Goal: Information Seeking & Learning: Check status

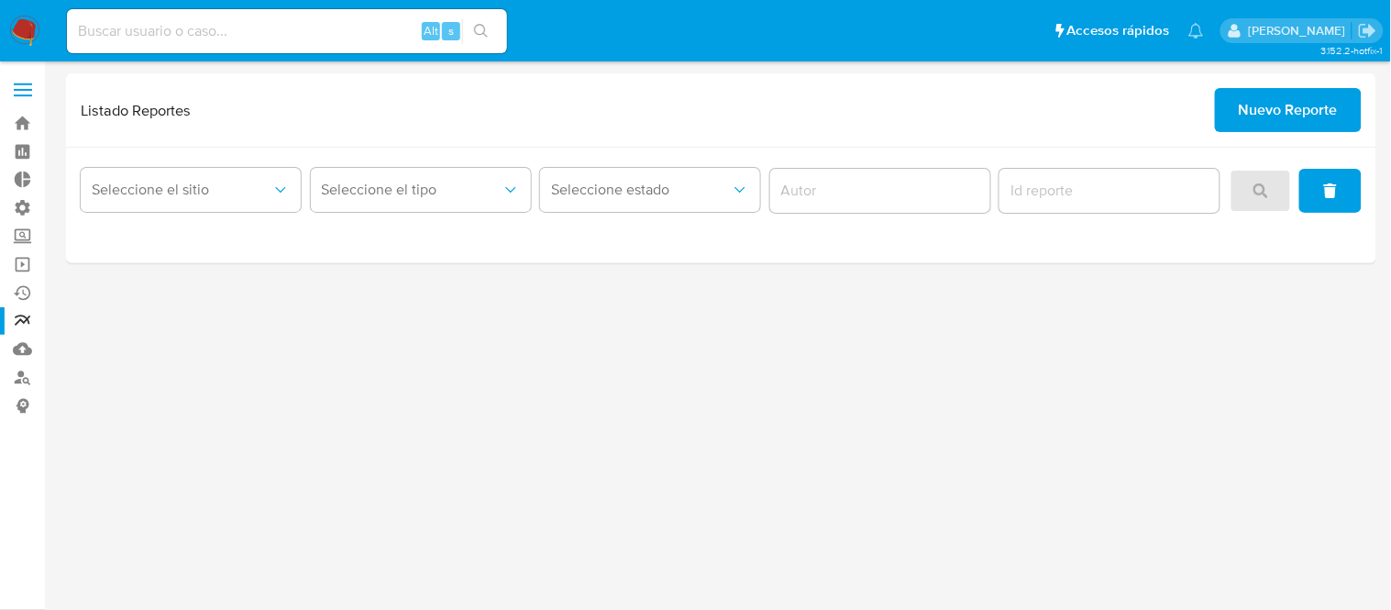
click at [31, 25] on img at bounding box center [24, 31] width 31 height 31
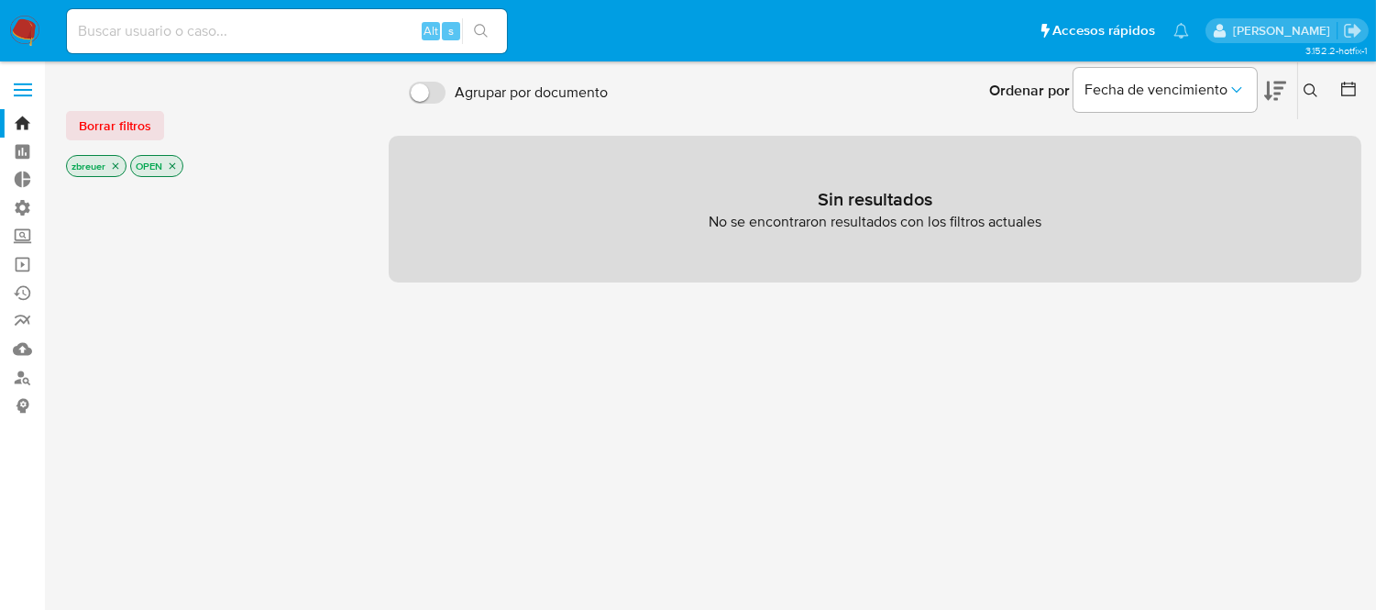
click at [250, 44] on div "Alt s" at bounding box center [287, 31] width 440 height 44
click at [246, 39] on input at bounding box center [287, 31] width 440 height 24
paste input "659581925"
type input "659581925"
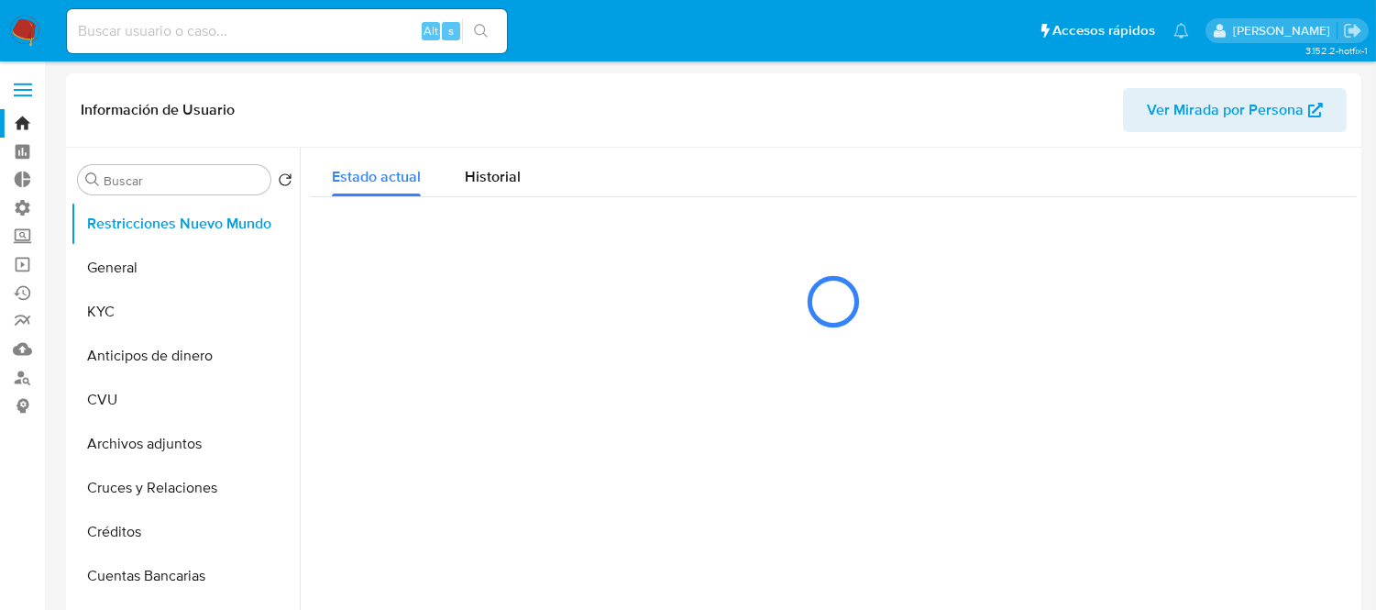
select select "10"
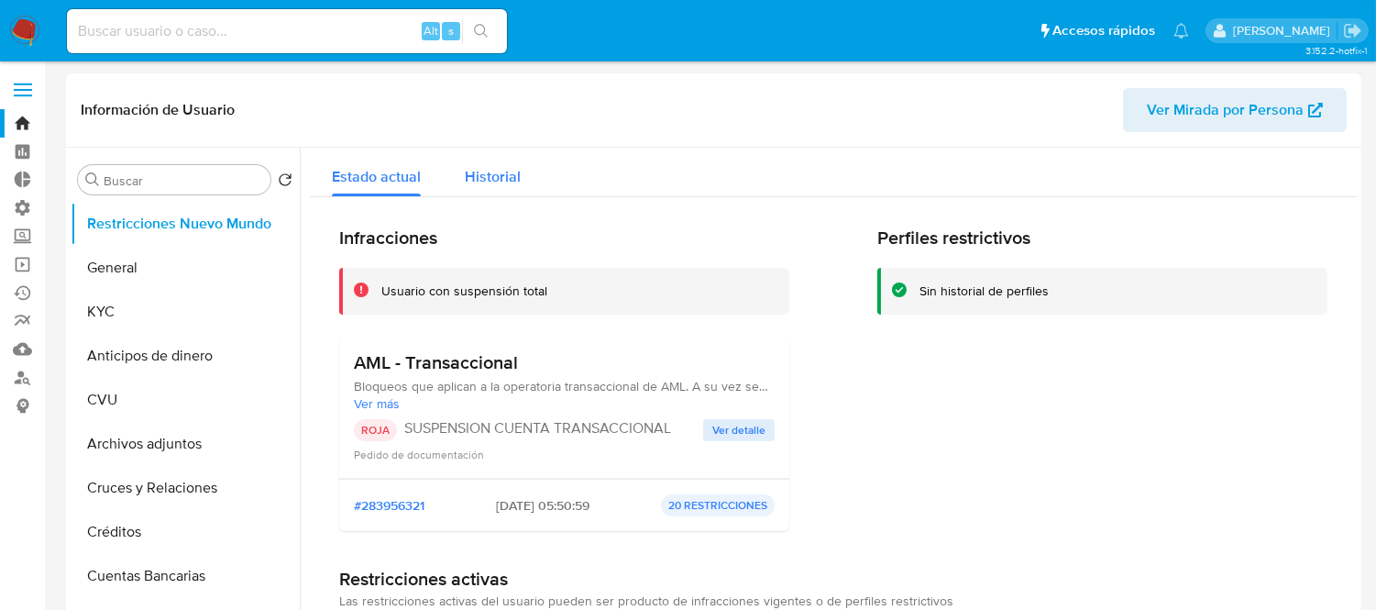
click at [479, 185] on span "Historial" at bounding box center [493, 176] width 56 height 21
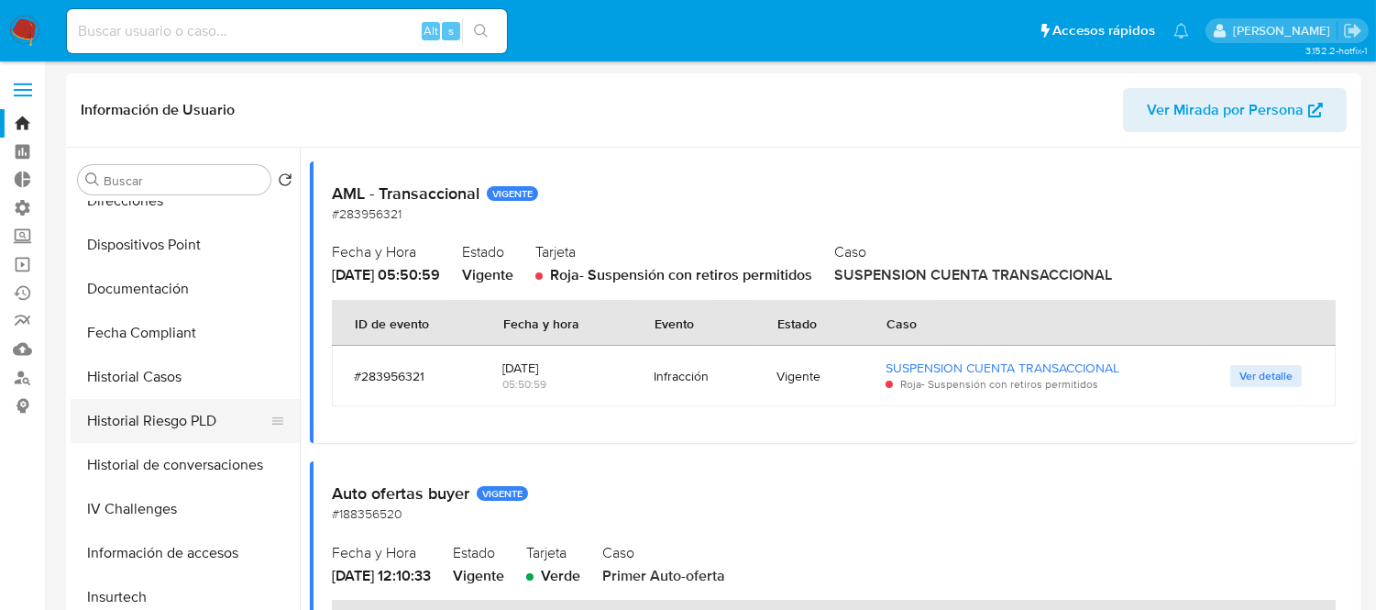
scroll to position [509, 0]
click at [128, 387] on button "Historial Casos" at bounding box center [178, 375] width 215 height 44
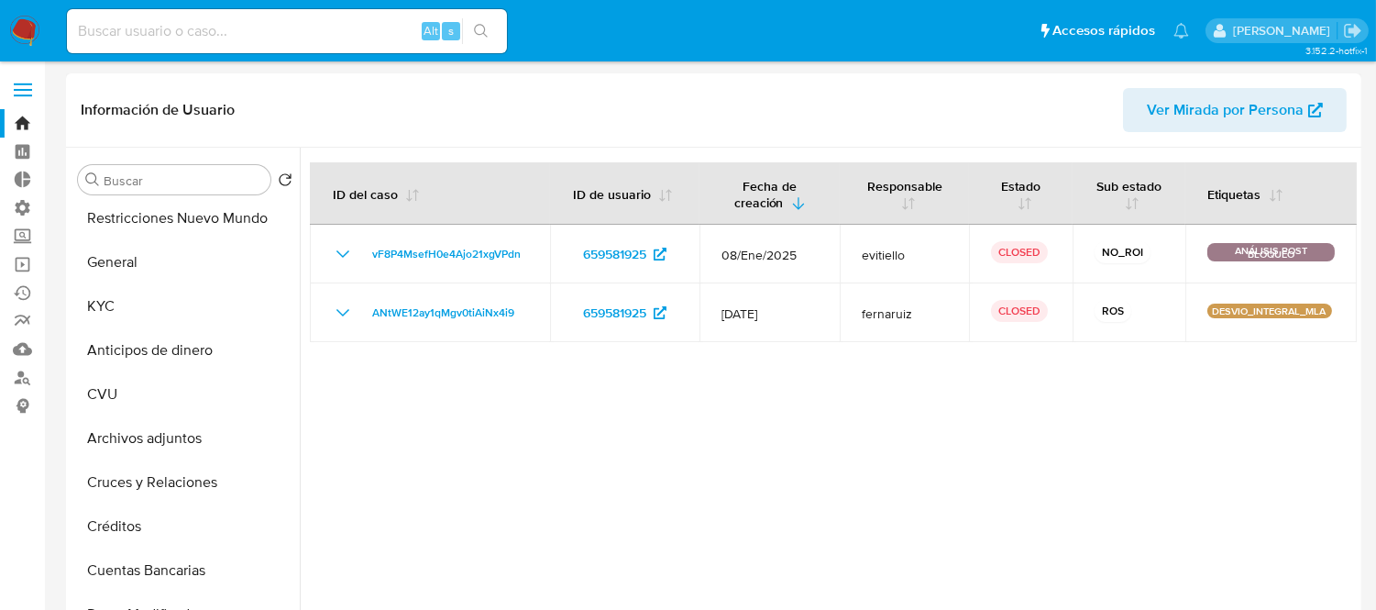
scroll to position [0, 0]
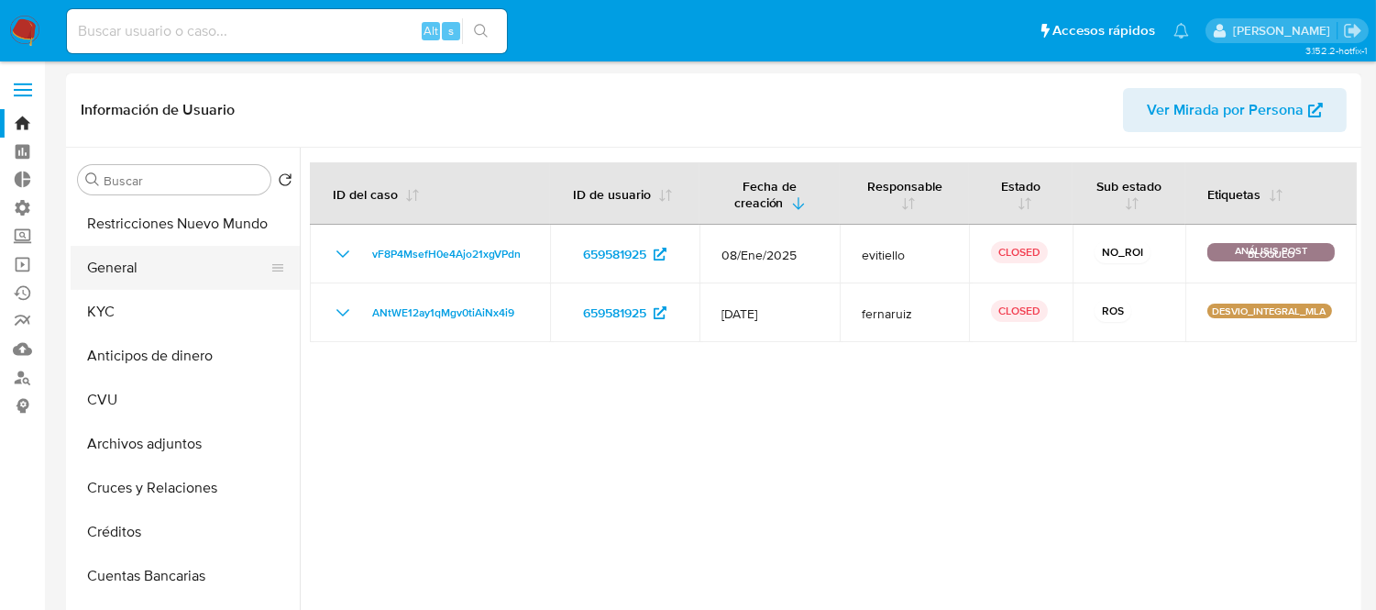
click at [136, 276] on button "General" at bounding box center [178, 268] width 215 height 44
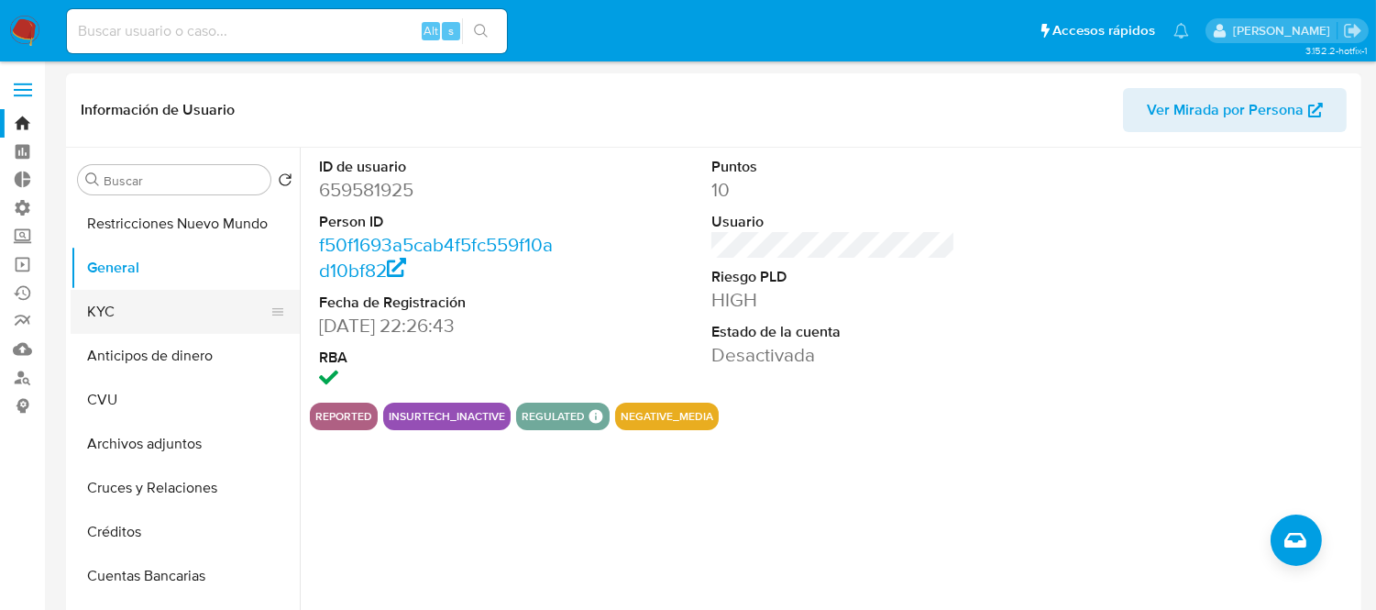
click at [153, 321] on button "KYC" at bounding box center [178, 312] width 215 height 44
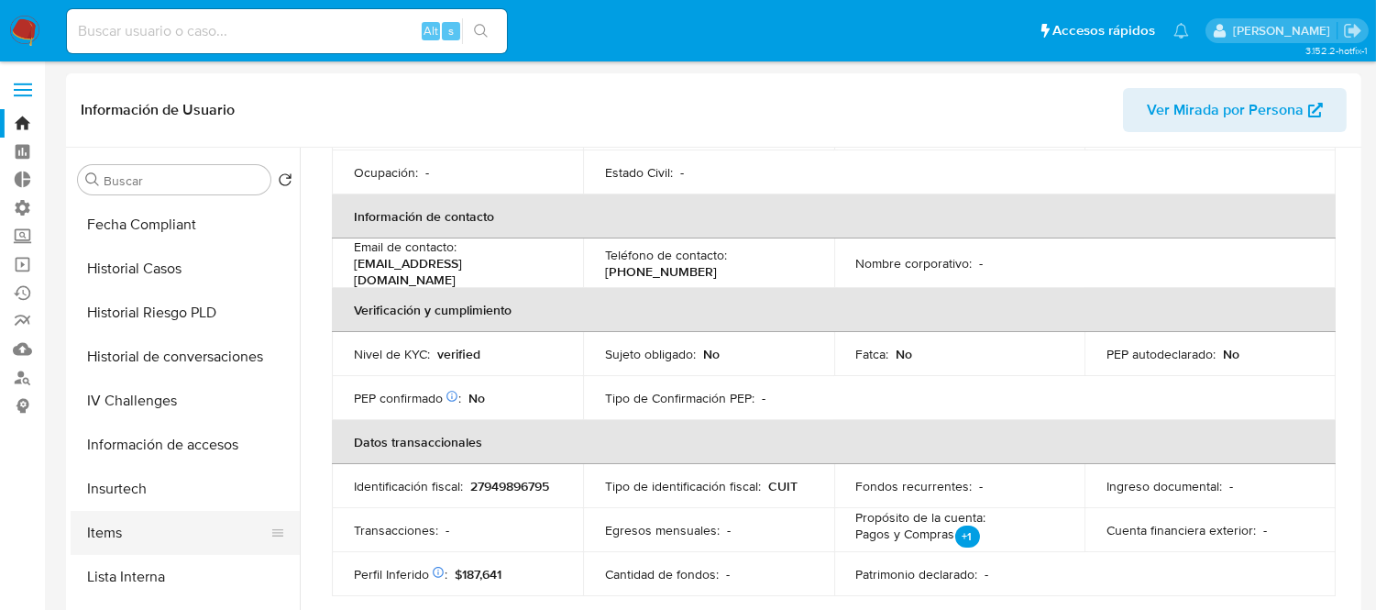
scroll to position [513, 0]
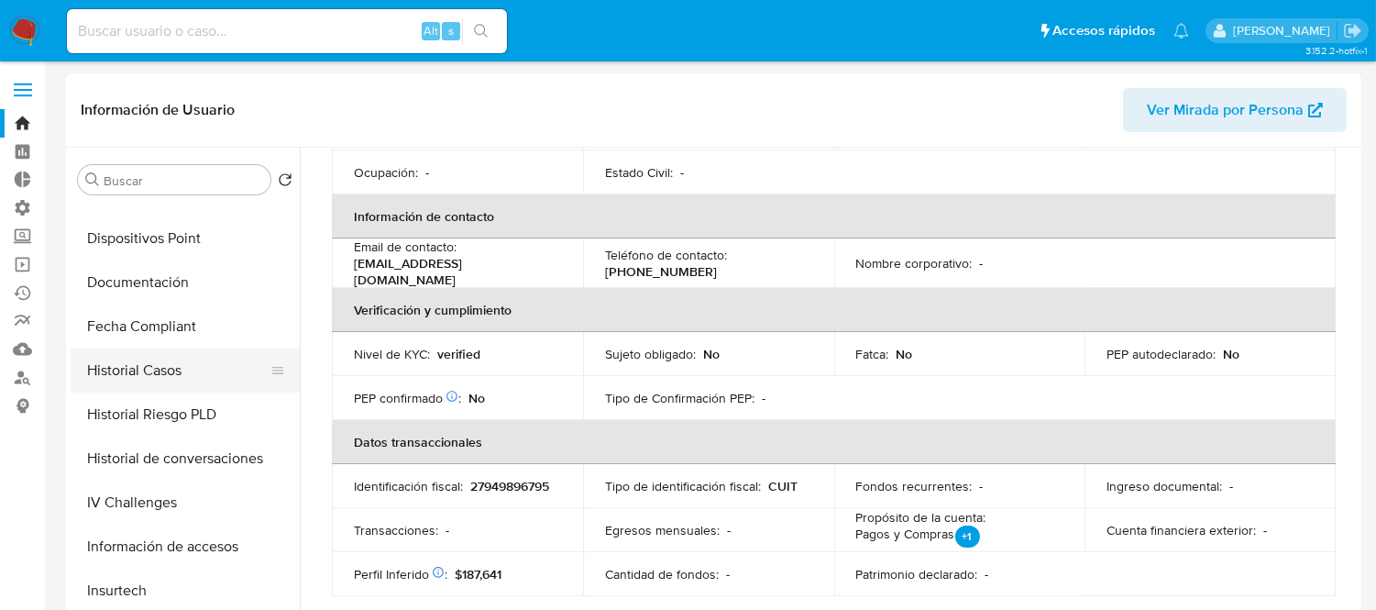
click at [115, 369] on button "Historial Casos" at bounding box center [178, 370] width 215 height 44
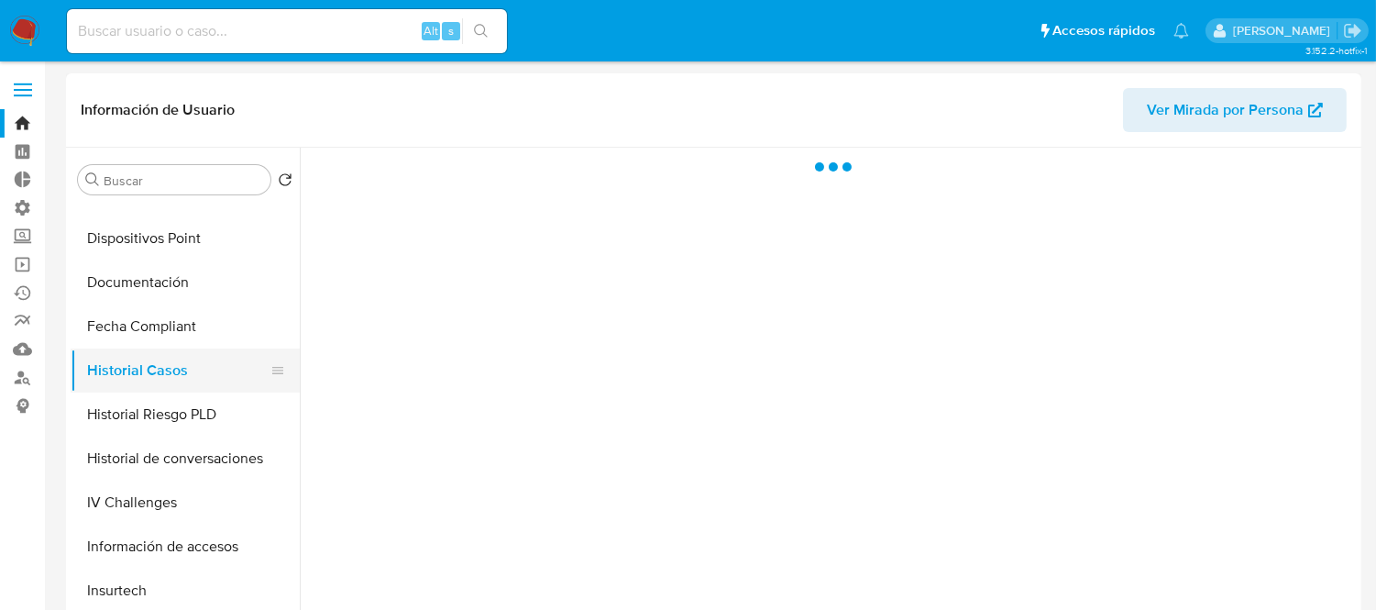
scroll to position [0, 0]
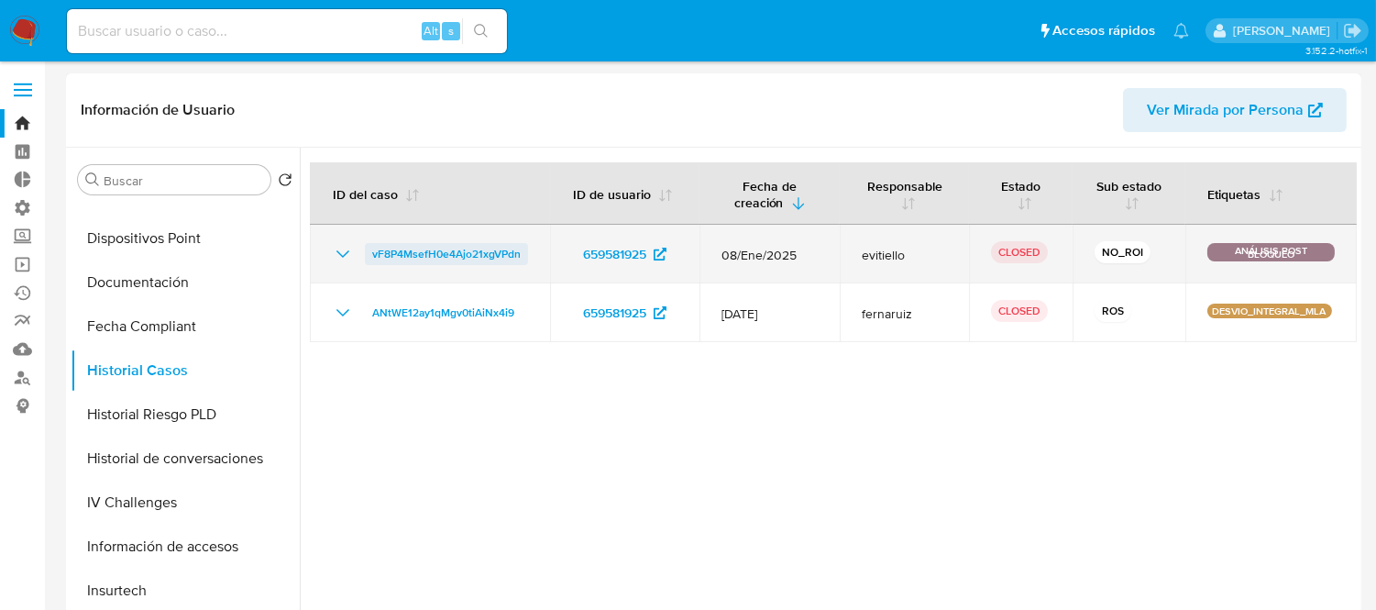
click at [507, 257] on span "vF8P4MsefH0e4Ajo21xgVPdn" at bounding box center [446, 254] width 149 height 22
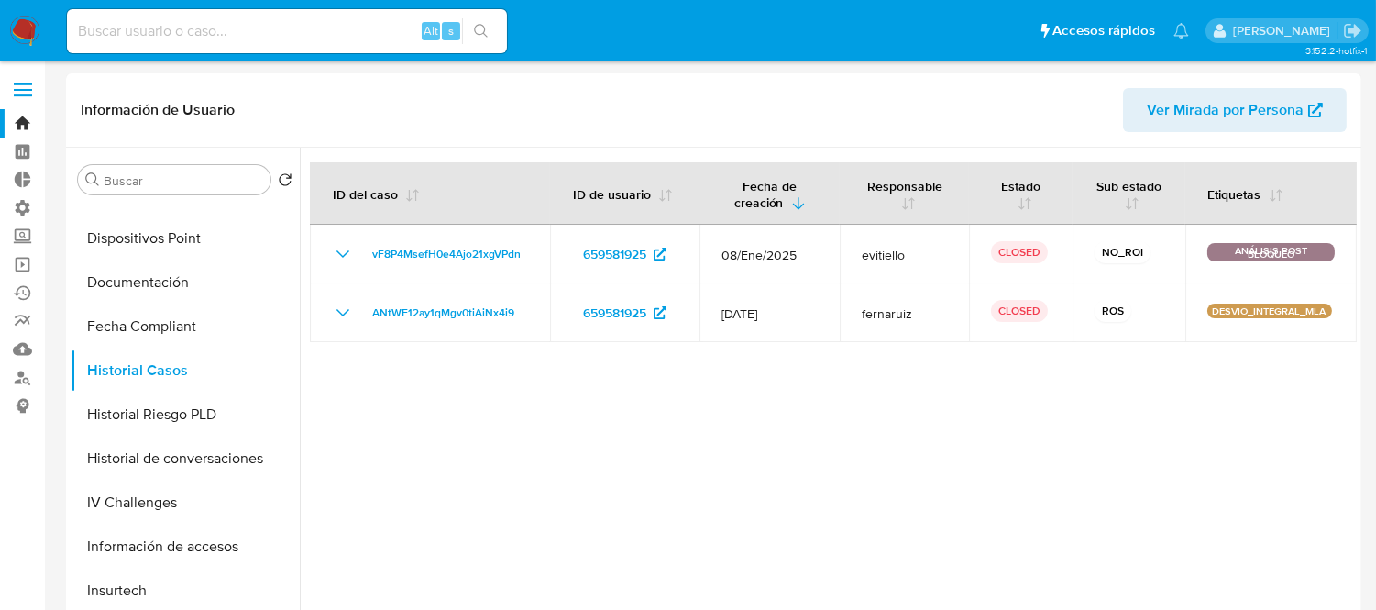
click at [126, 35] on input at bounding box center [287, 31] width 440 height 24
paste input "282655486"
type input "282655486"
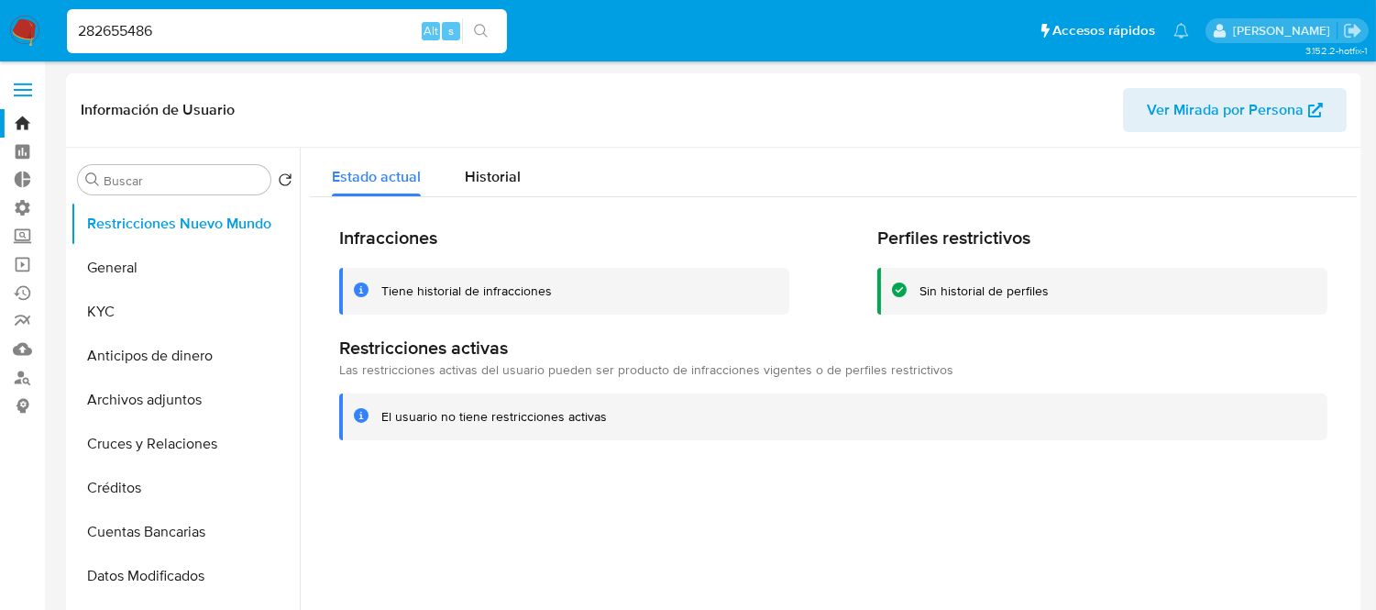
select select "10"
click at [213, 42] on div "282655486 Alt s" at bounding box center [287, 31] width 440 height 44
click at [153, 28] on input "282655486" at bounding box center [287, 31] width 440 height 24
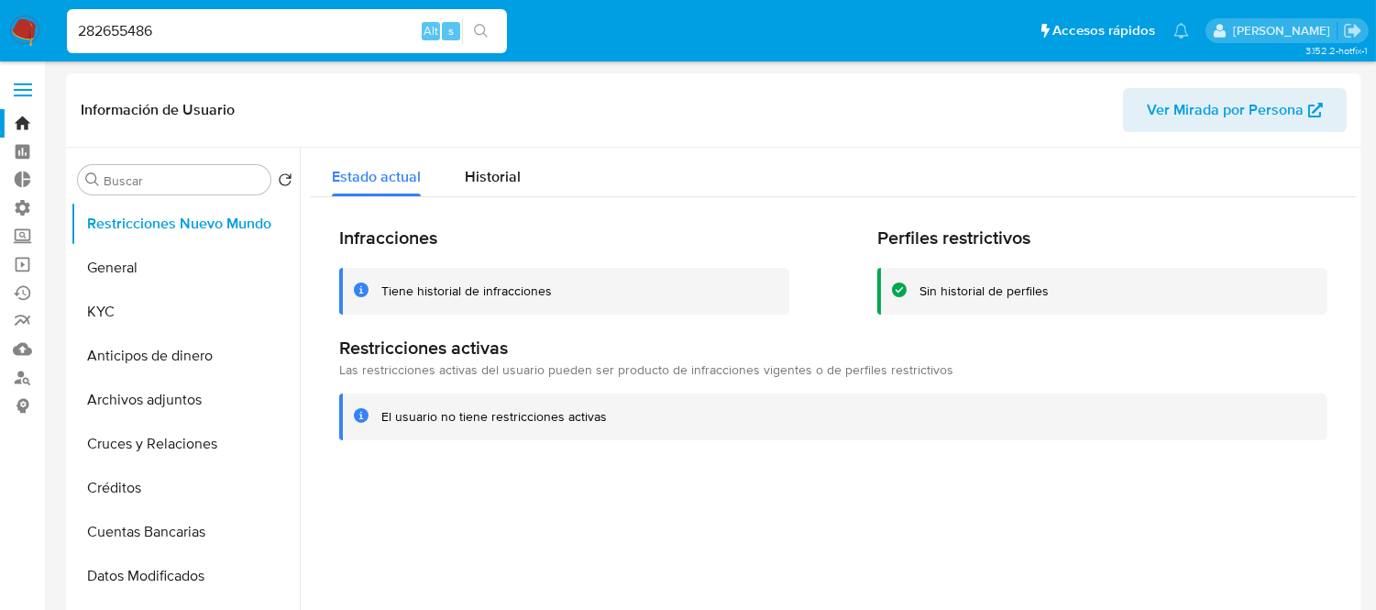
click at [153, 28] on input "282655486" at bounding box center [287, 31] width 440 height 24
paste input "126891489"
type input "126891489"
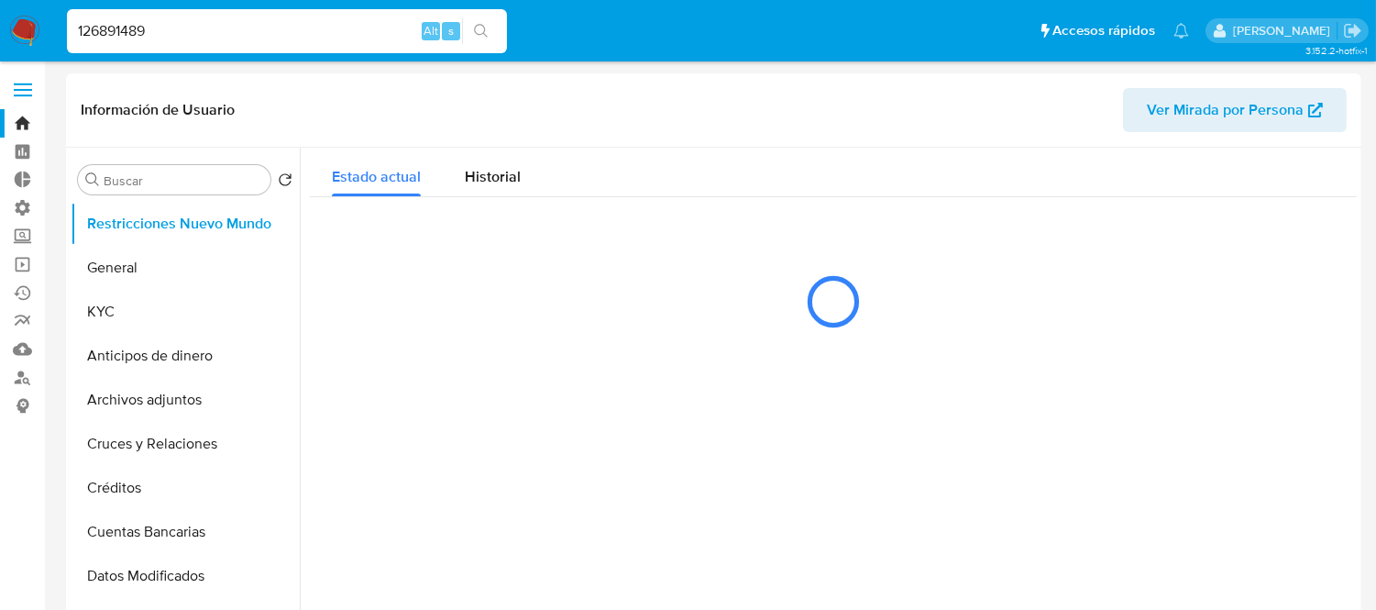
select select "10"
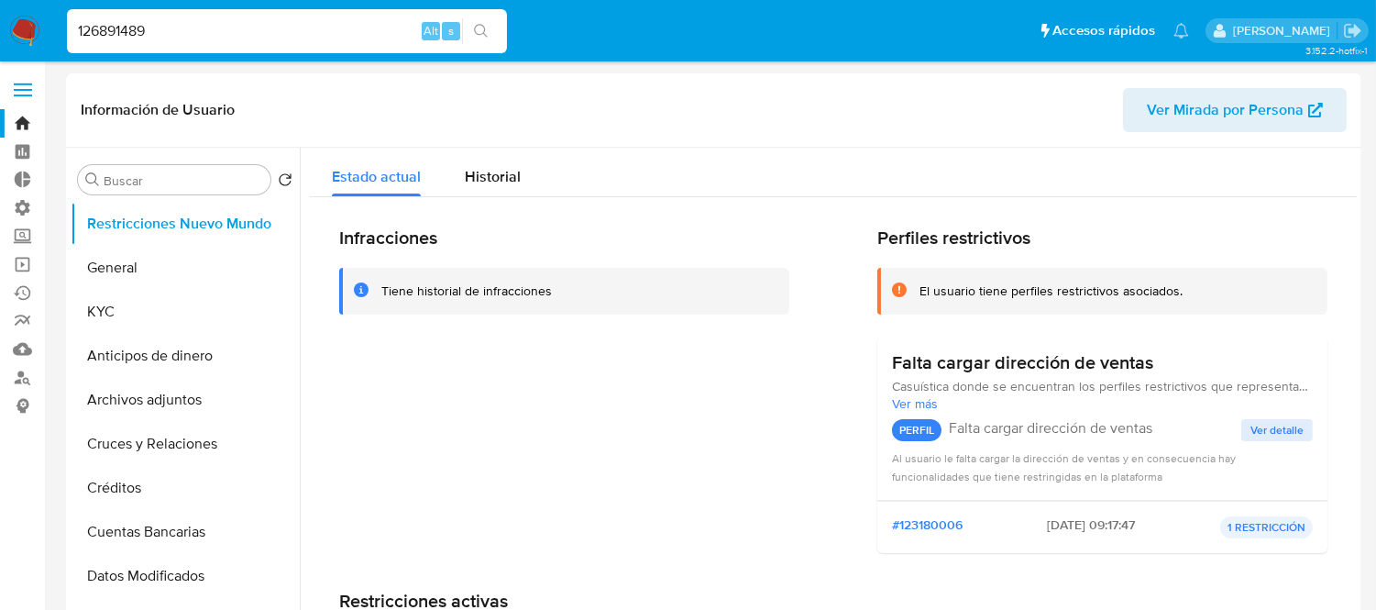
click at [331, 39] on input "126891489" at bounding box center [287, 31] width 440 height 24
paste input "89720047"
type input "189720047"
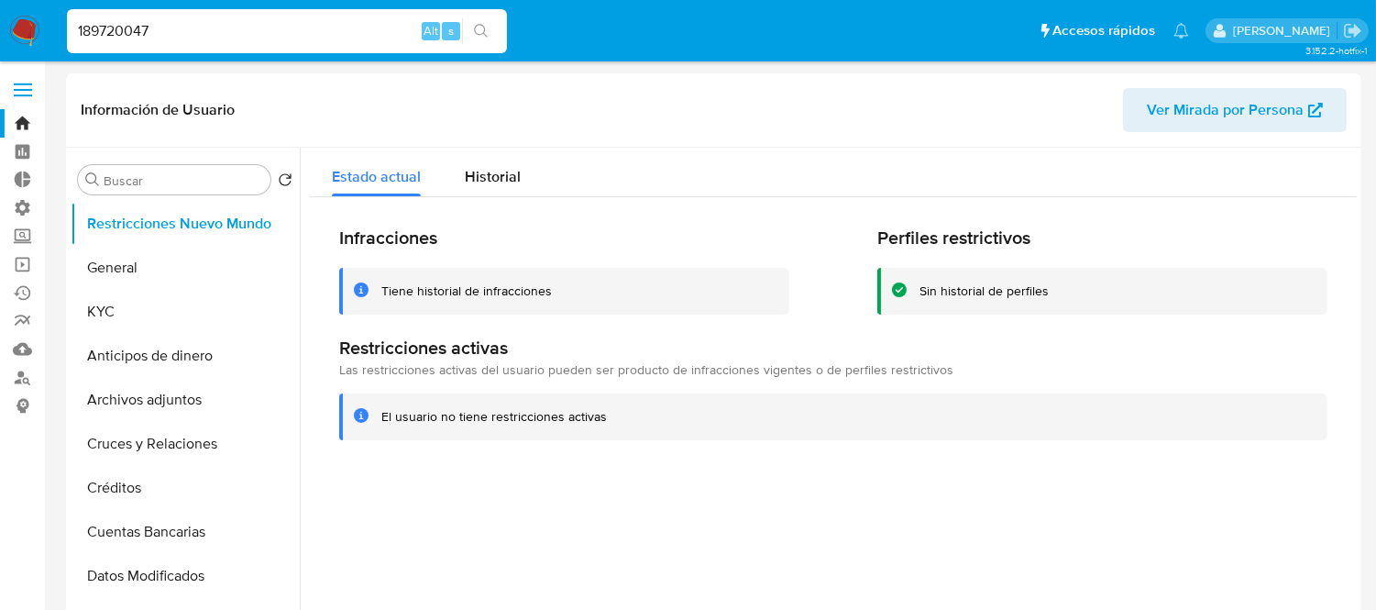
select select "10"
click at [229, 50] on div "189720047 Alt s" at bounding box center [287, 31] width 440 height 44
click at [217, 34] on input "189720047" at bounding box center [287, 31] width 440 height 24
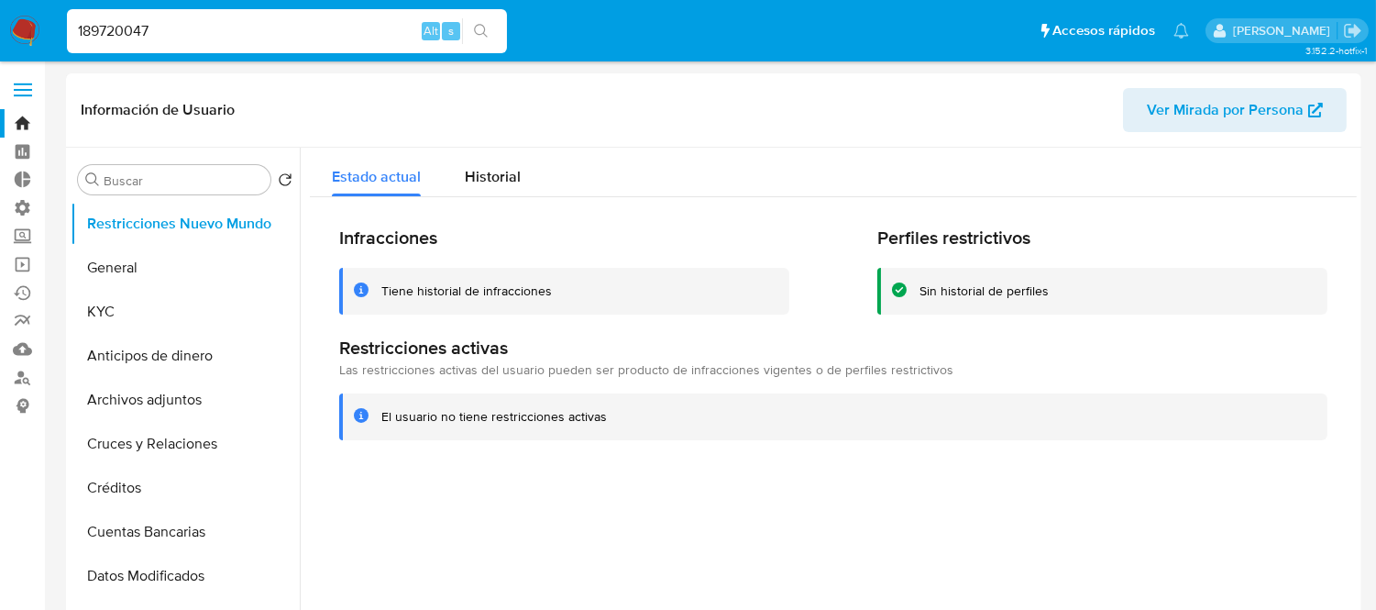
paste input "237231994"
type input "237231994"
select select "10"
click at [110, 28] on input "237231994" at bounding box center [287, 31] width 440 height 24
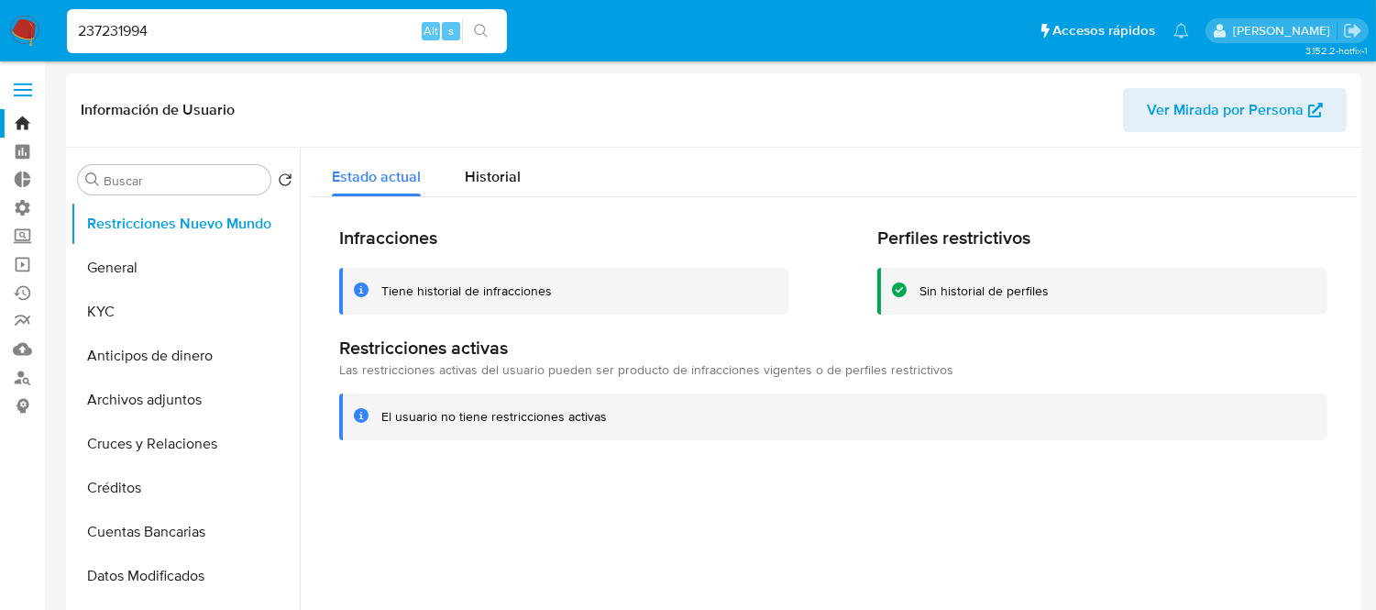
click at [110, 28] on input "237231994" at bounding box center [287, 31] width 440 height 24
click at [163, 40] on input "237231994" at bounding box center [287, 31] width 440 height 24
paste input "124406150"
type input "1244061504"
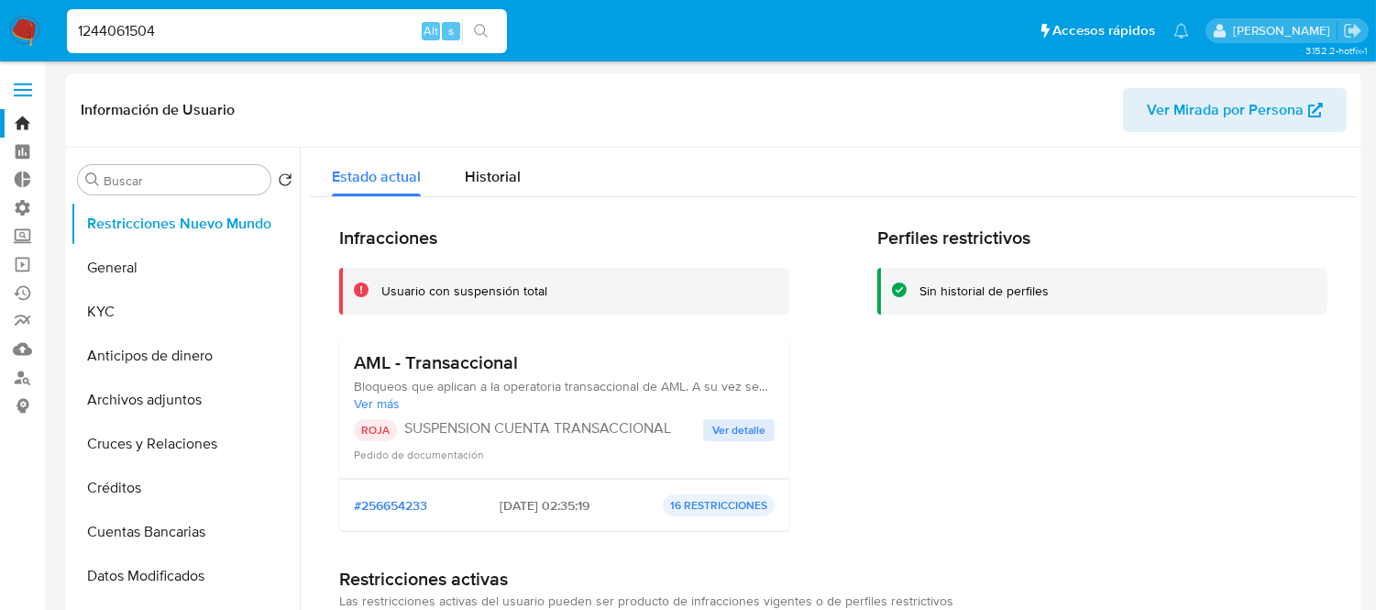
select select "10"
click at [221, 13] on div "1244061504 Alt s" at bounding box center [287, 31] width 440 height 44
click at [216, 28] on input "1244061504" at bounding box center [287, 31] width 440 height 24
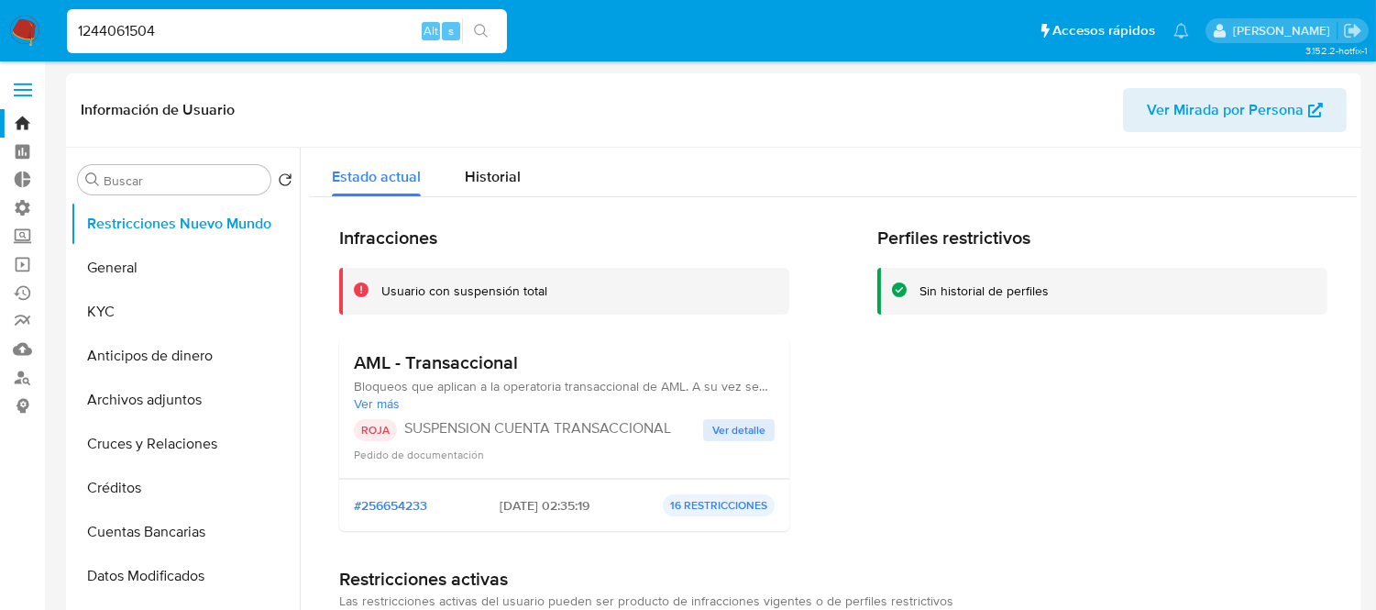
paste input "38484463"
type input "1384844634"
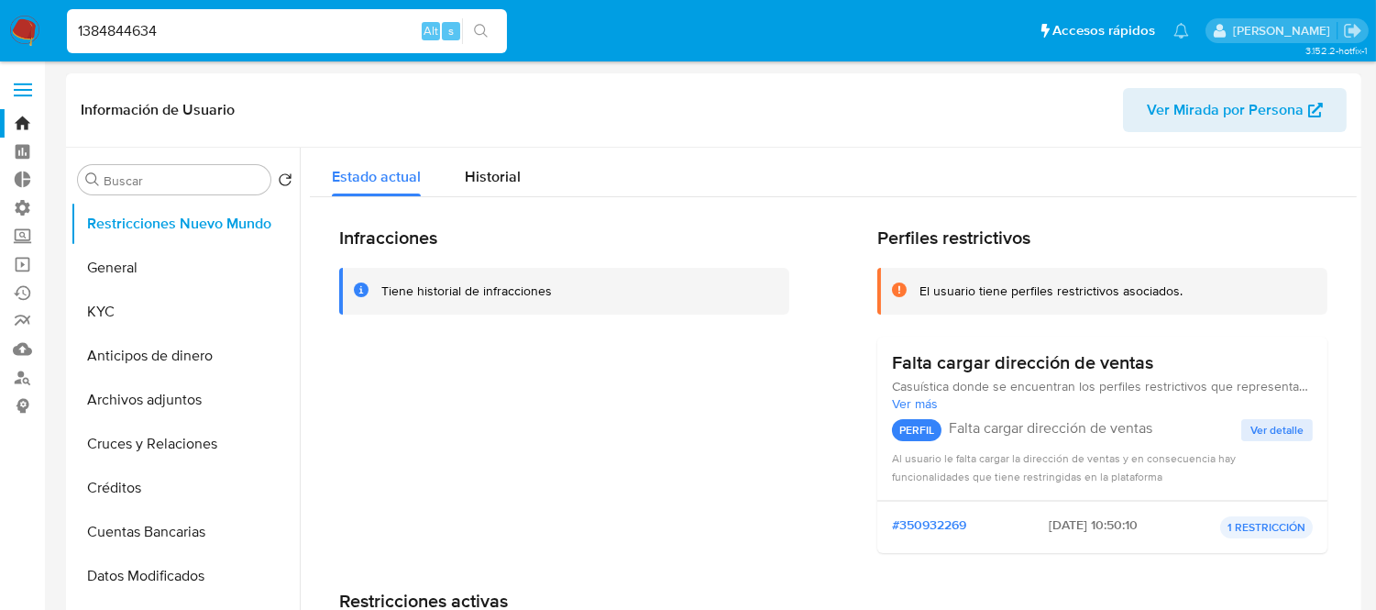
select select "10"
click at [511, 183] on span "Historial" at bounding box center [493, 176] width 56 height 21
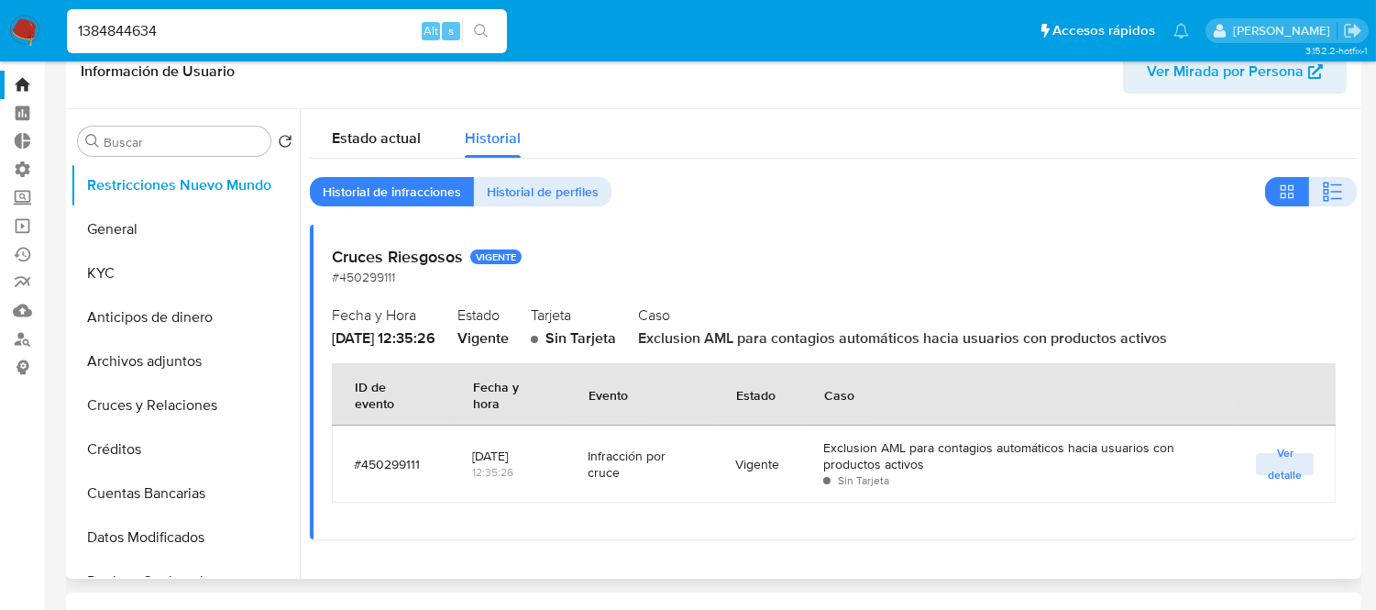
scroll to position [102, 0]
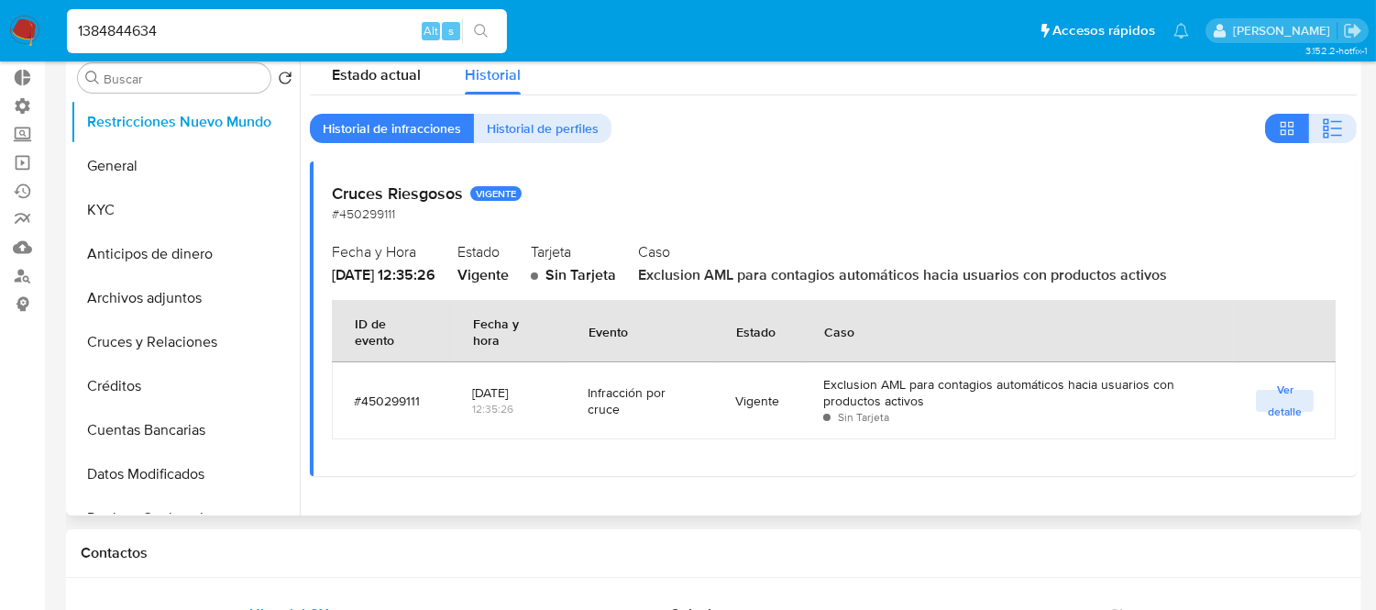
drag, startPoint x: 823, startPoint y: 280, endPoint x: 864, endPoint y: 280, distance: 41.3
click at [864, 280] on span "Exclusion AML para contagios automáticos hacia usuarios con productos activos" at bounding box center [902, 274] width 529 height 21
click at [878, 215] on div "Cruces Riesgosos VIGENTE #450299111" at bounding box center [833, 203] width 1003 height 40
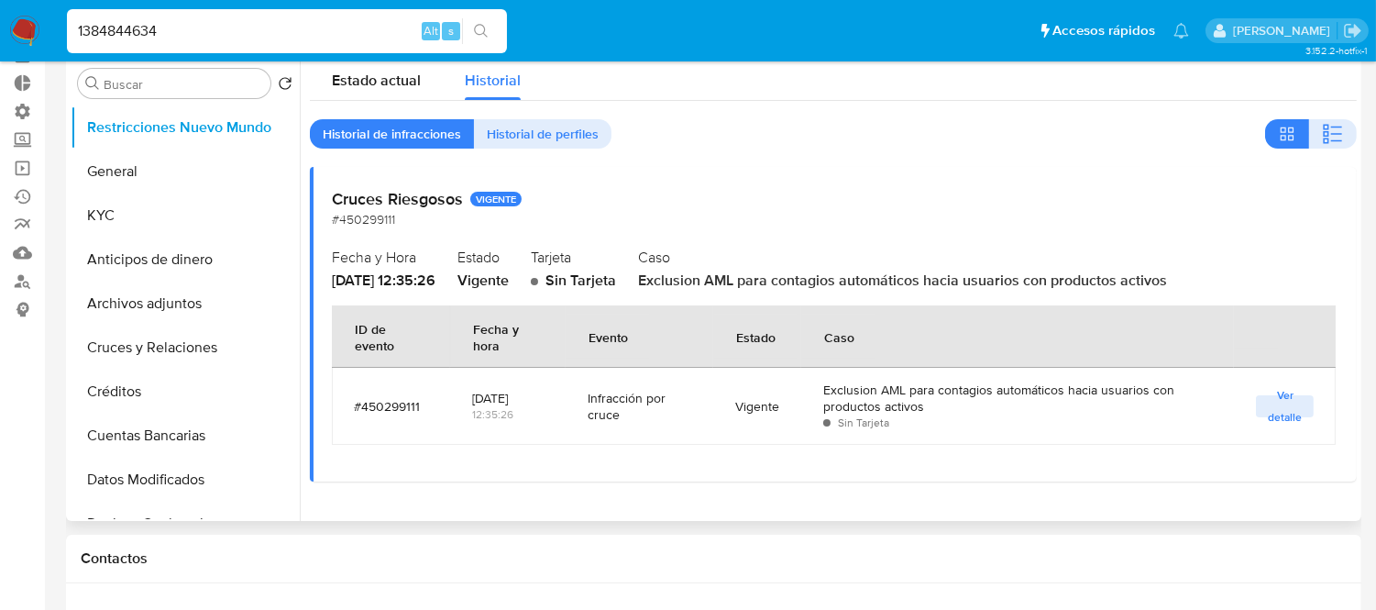
scroll to position [0, 0]
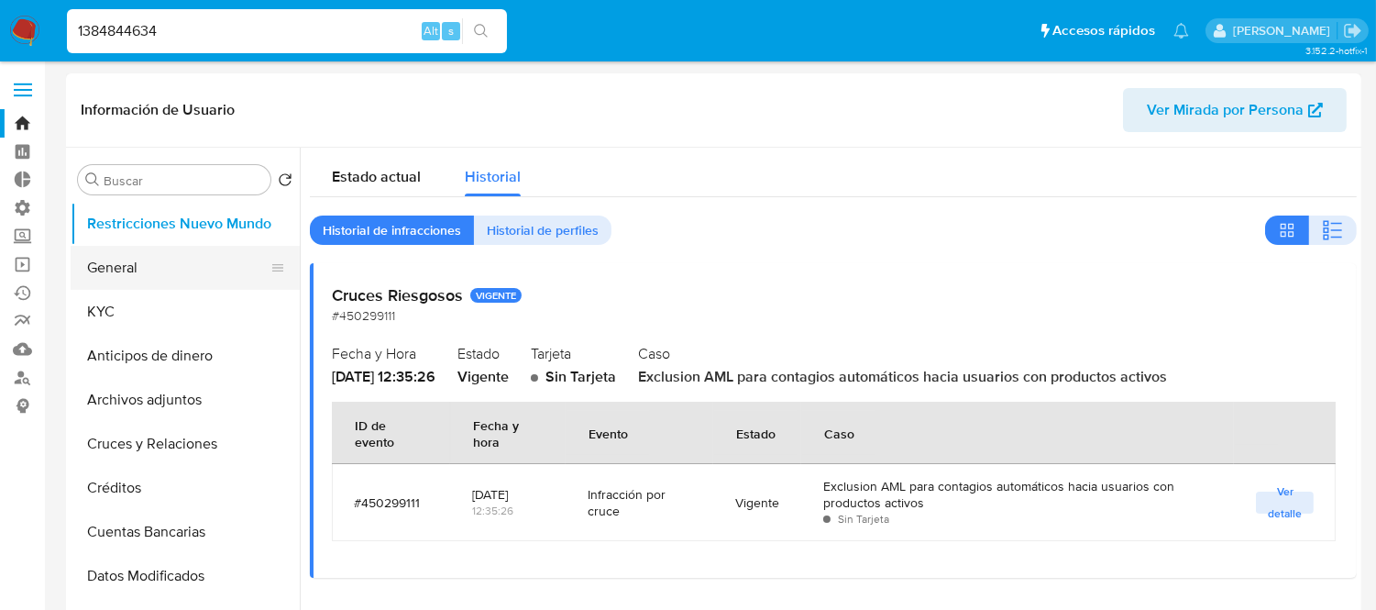
click at [112, 268] on button "General" at bounding box center [178, 268] width 215 height 44
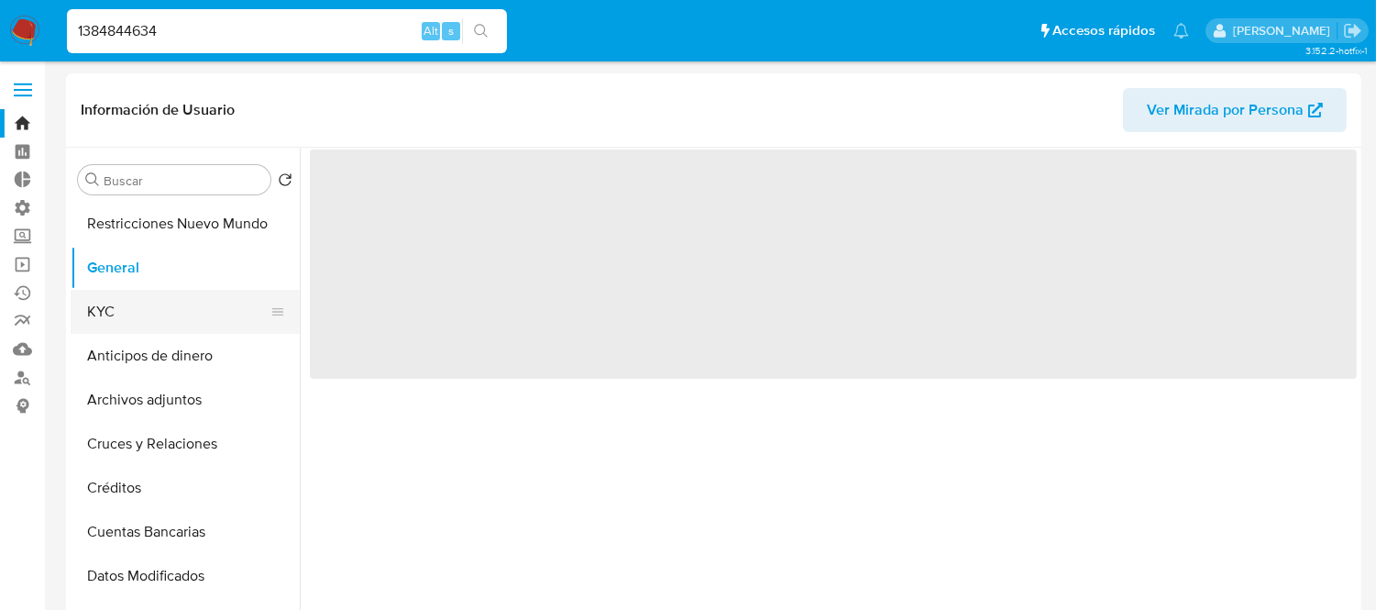
click at [112, 303] on button "KYC" at bounding box center [178, 312] width 215 height 44
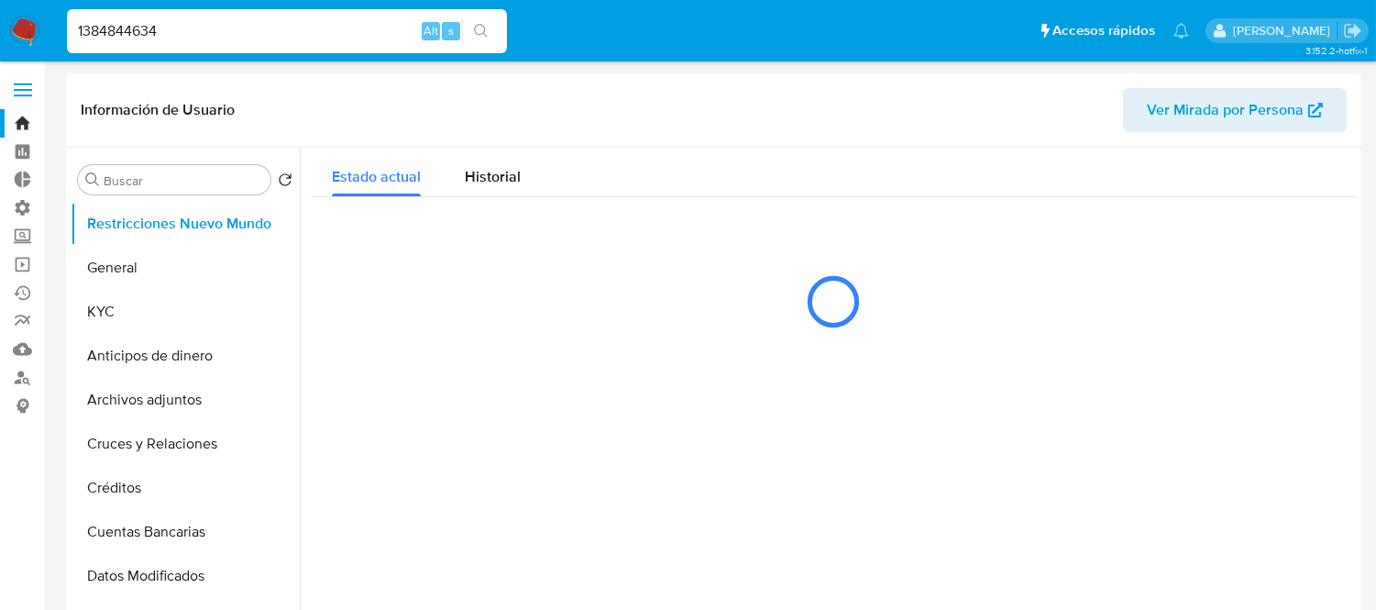
select select "10"
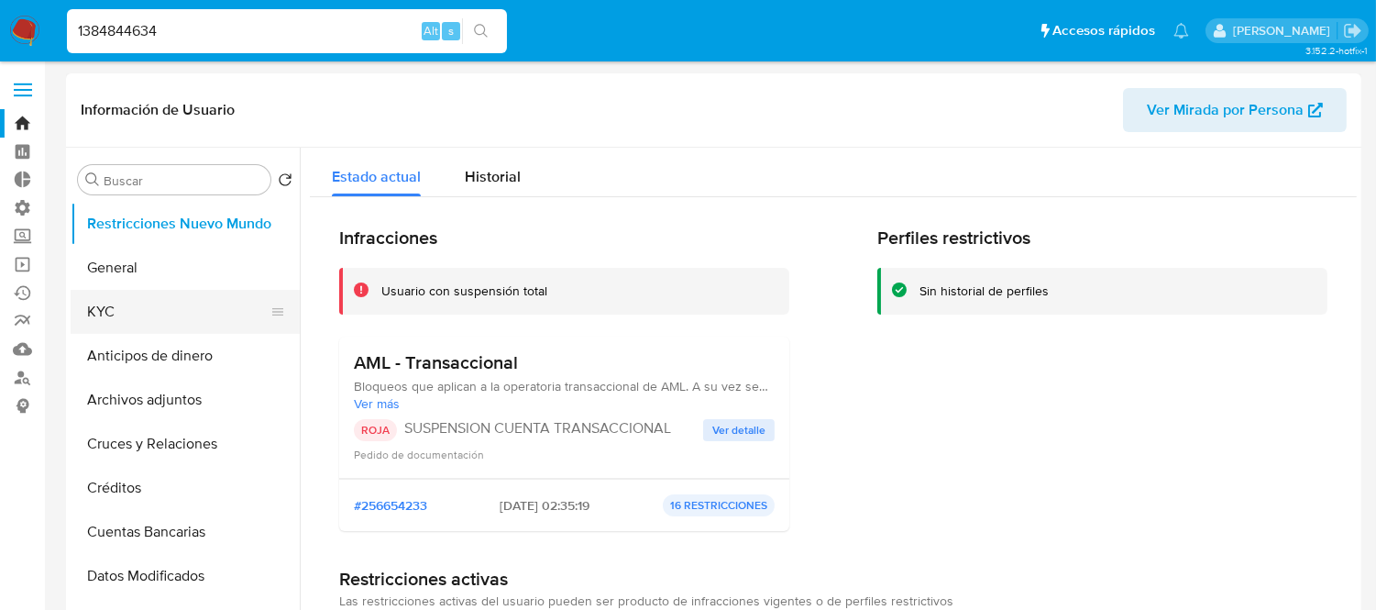
click at [106, 309] on button "KYC" at bounding box center [178, 312] width 215 height 44
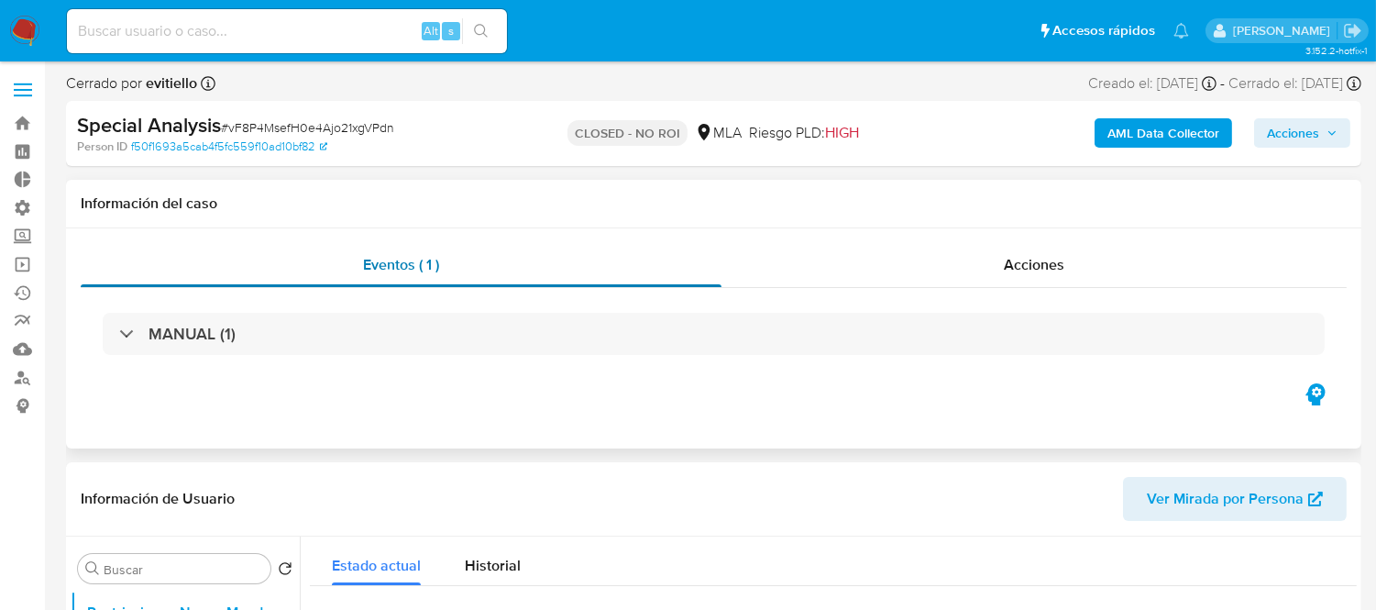
select select "10"
click at [994, 259] on div "Acciones" at bounding box center [1033, 265] width 625 height 44
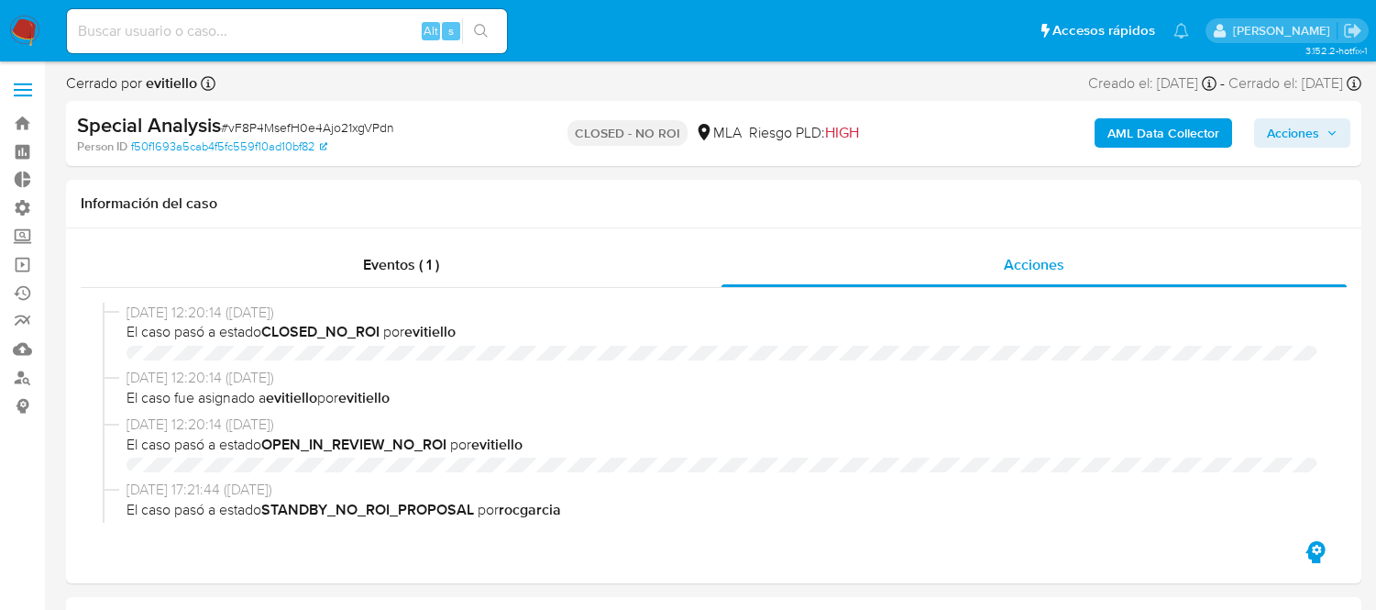
select select "10"
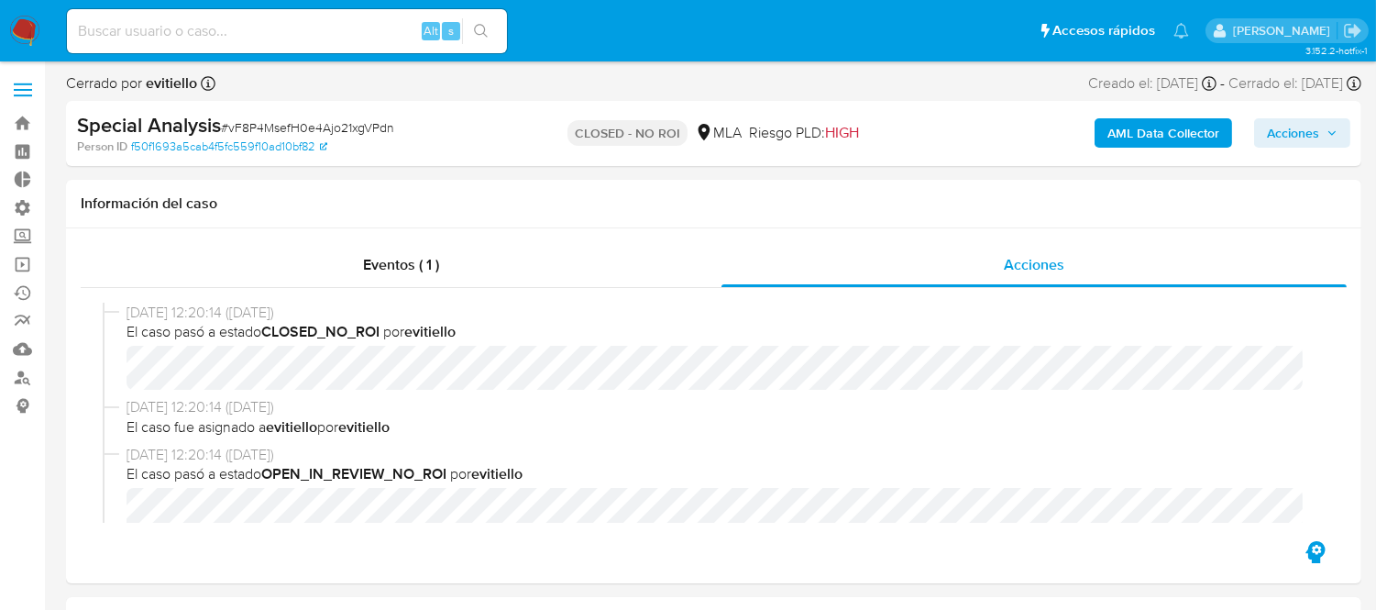
click at [150, 25] on input at bounding box center [287, 31] width 440 height 24
paste input "237231994"
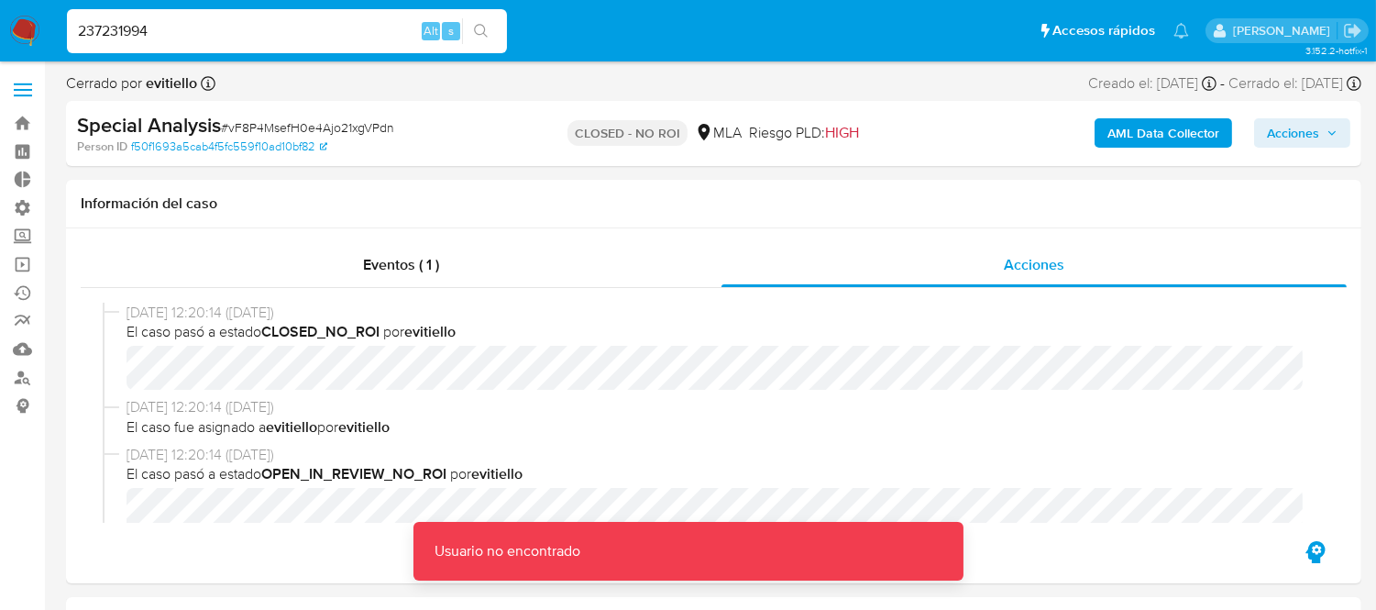
click at [181, 34] on input "237231994" at bounding box center [287, 31] width 440 height 24
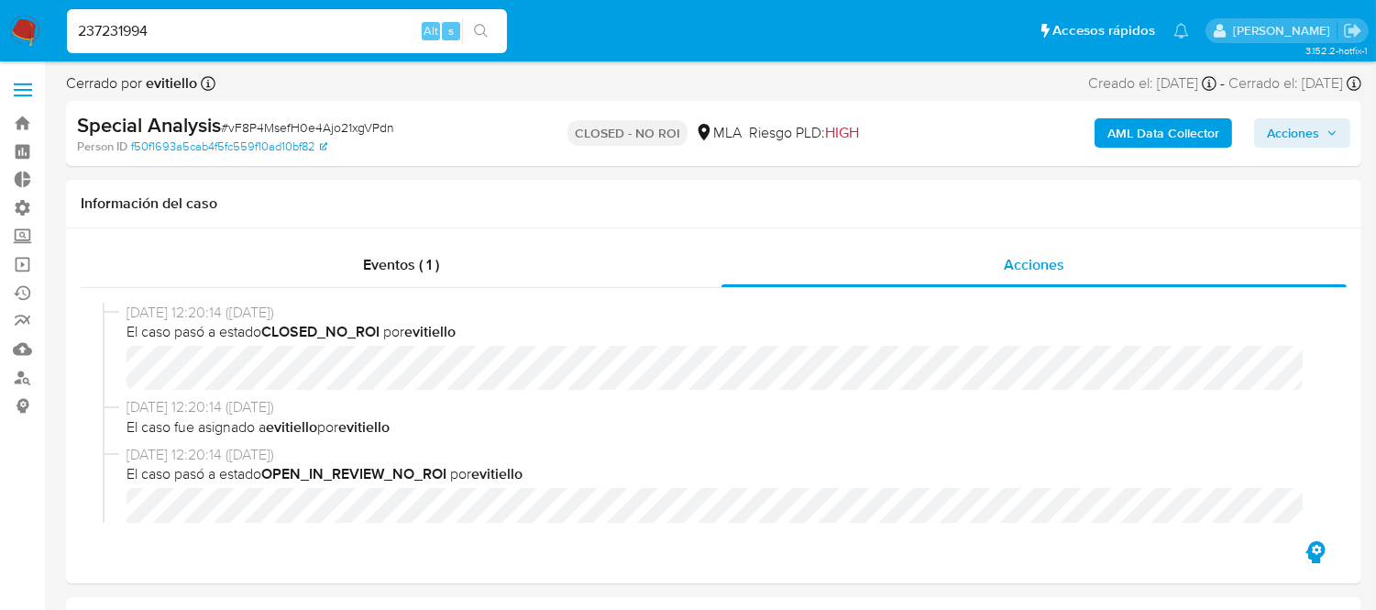
type input "237231994"
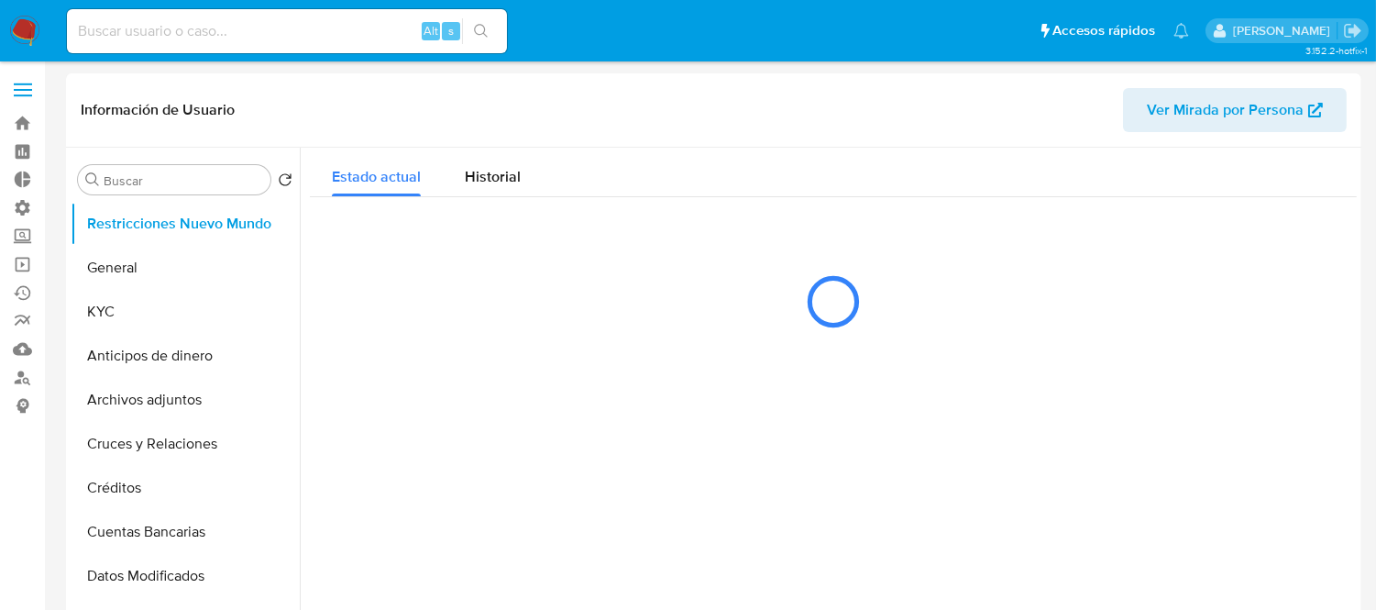
select select "10"
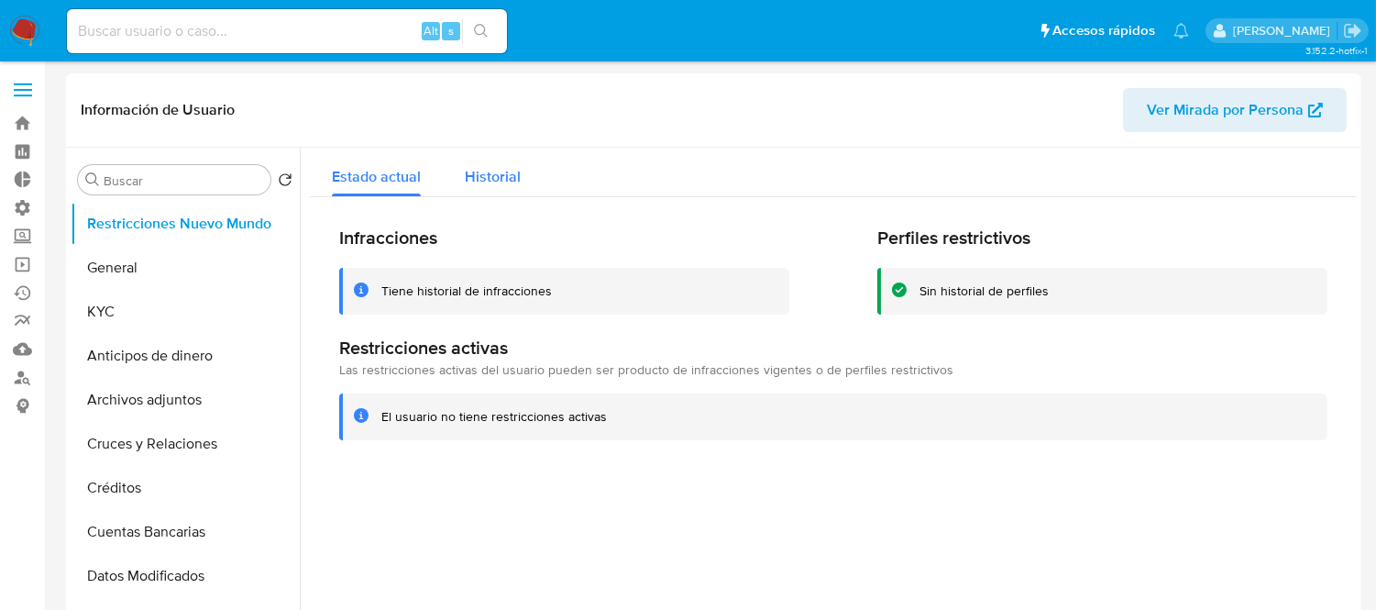
click at [468, 157] on div "Historial" at bounding box center [493, 172] width 56 height 49
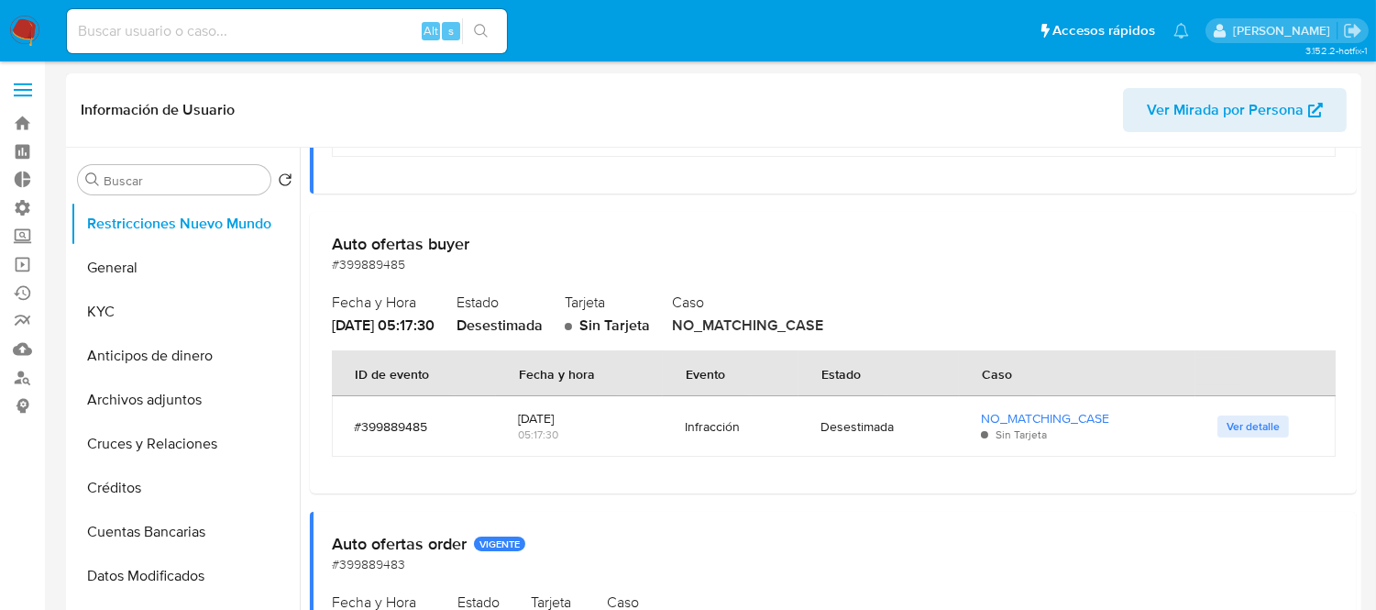
scroll to position [2954, 0]
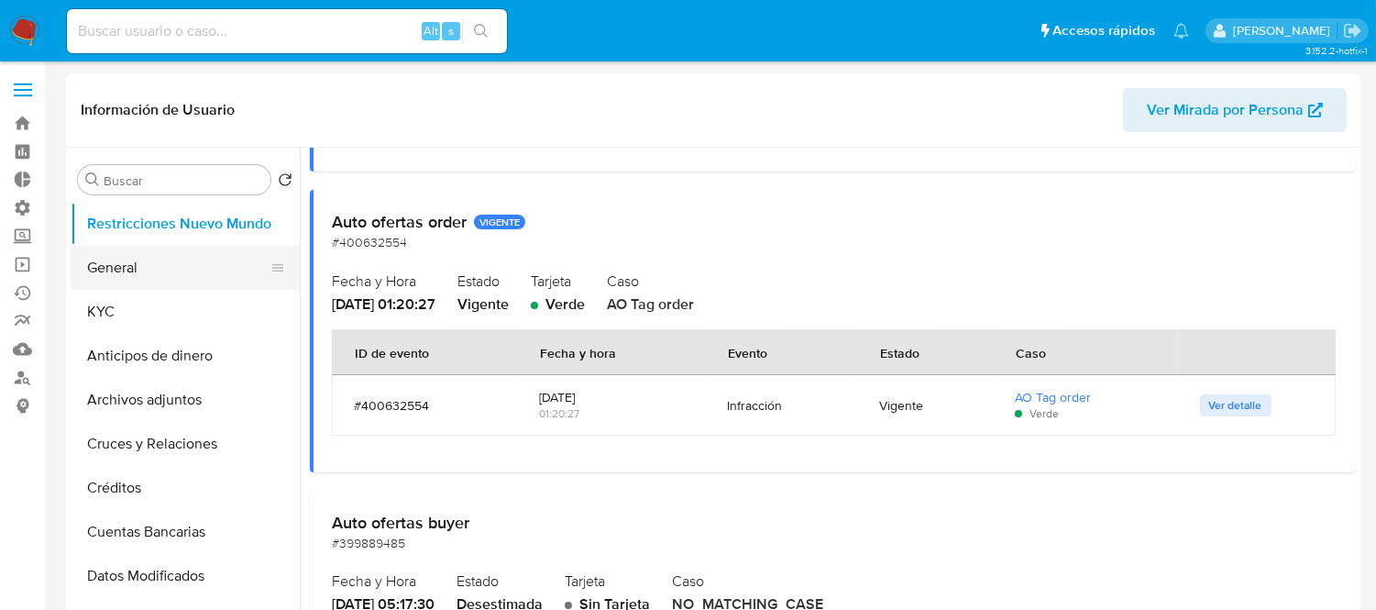
click at [96, 279] on button "General" at bounding box center [178, 268] width 215 height 44
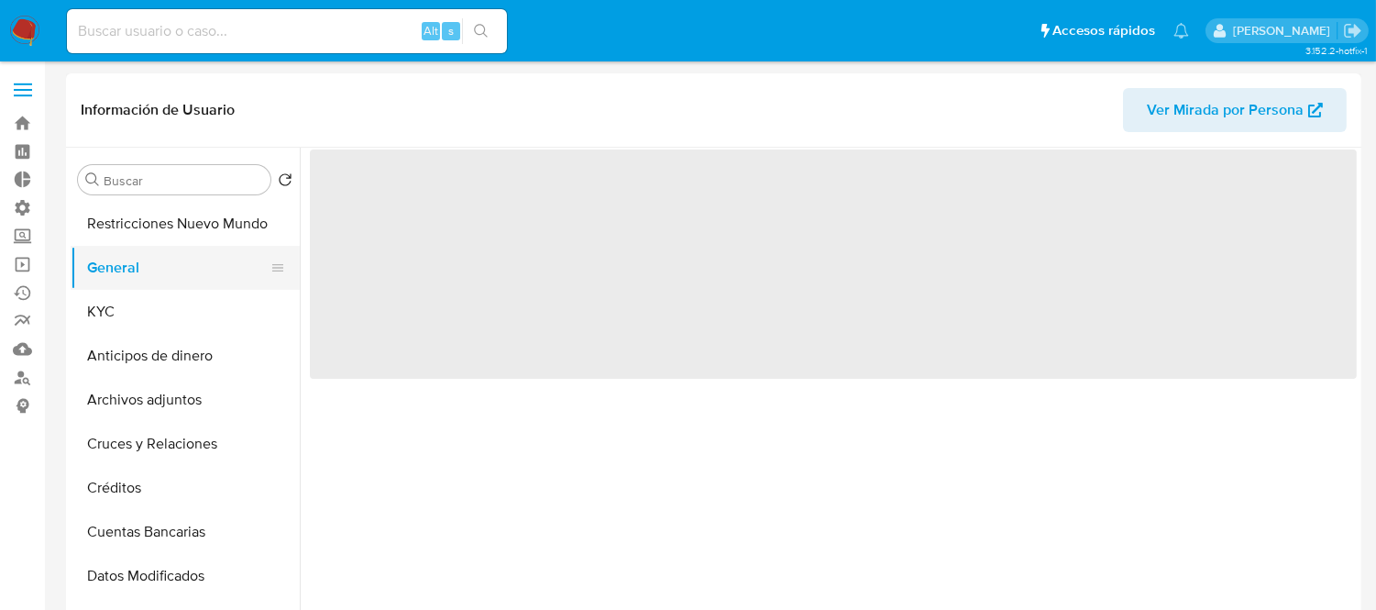
scroll to position [0, 0]
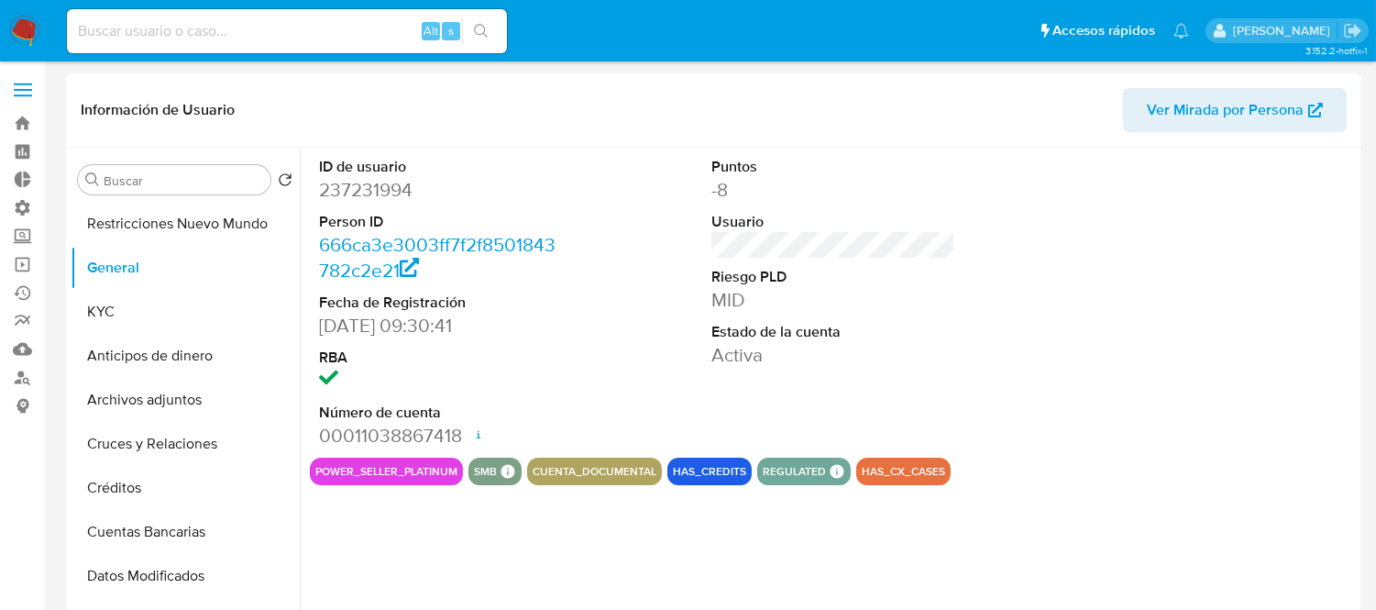
click at [241, 26] on input at bounding box center [287, 31] width 440 height 24
type input "zoebreuer"
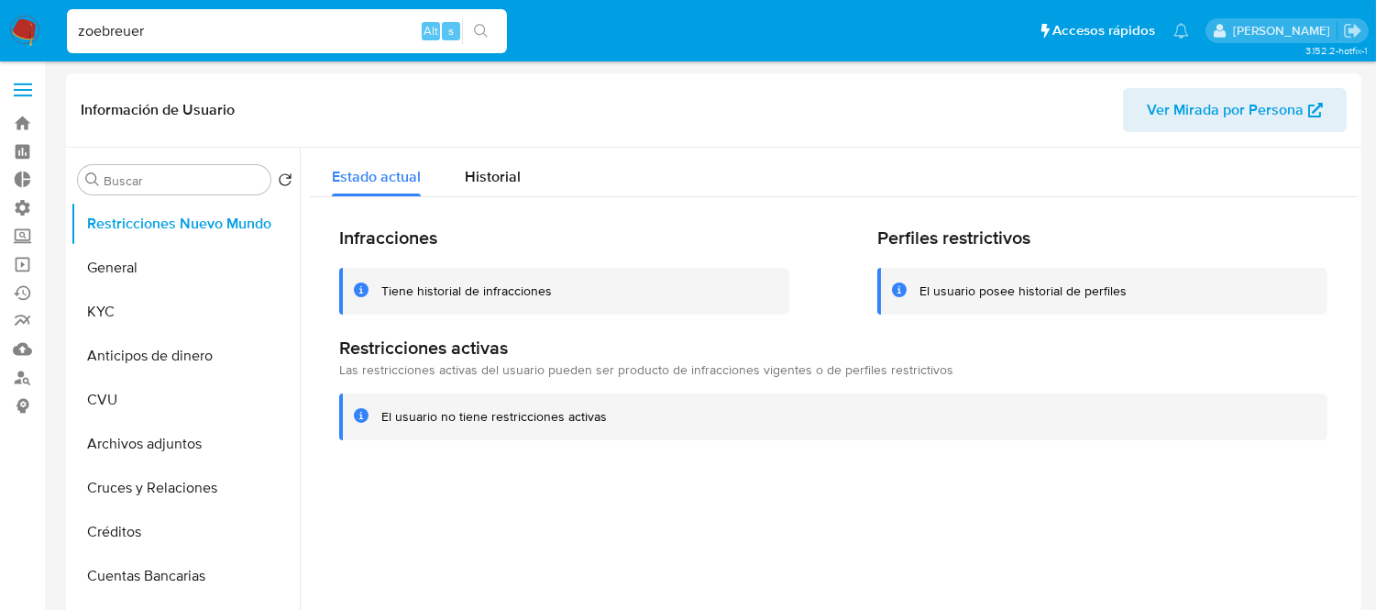
select select "10"
click at [110, 242] on button "Restricciones Nuevo Mundo" at bounding box center [178, 224] width 215 height 44
click at [99, 269] on button "General" at bounding box center [178, 268] width 215 height 44
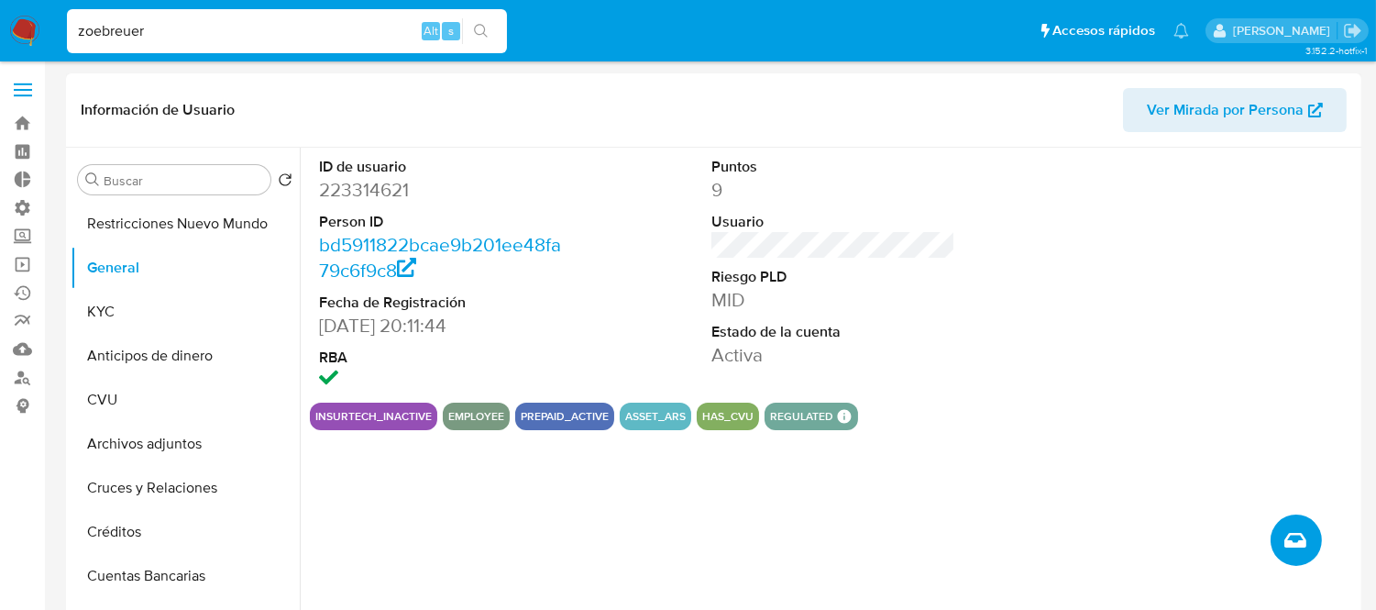
click at [1291, 534] on icon "Crear caso manual" at bounding box center [1295, 540] width 22 height 22
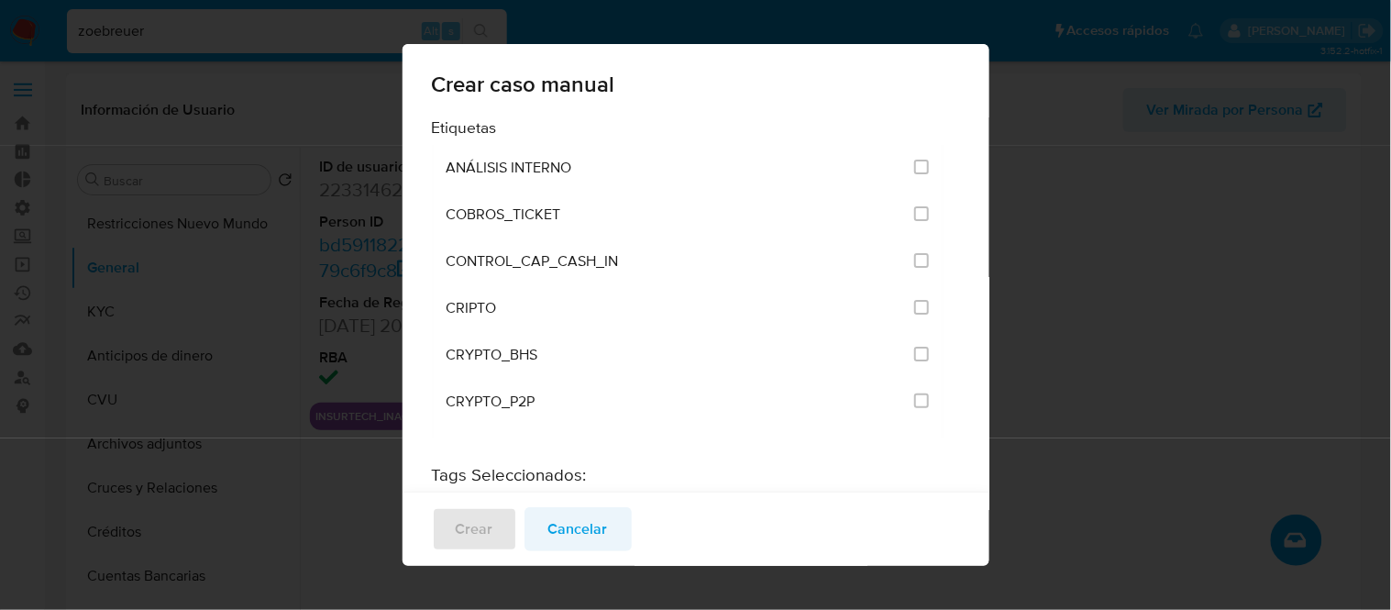
click at [578, 519] on span "Cancelar" at bounding box center [578, 529] width 60 height 40
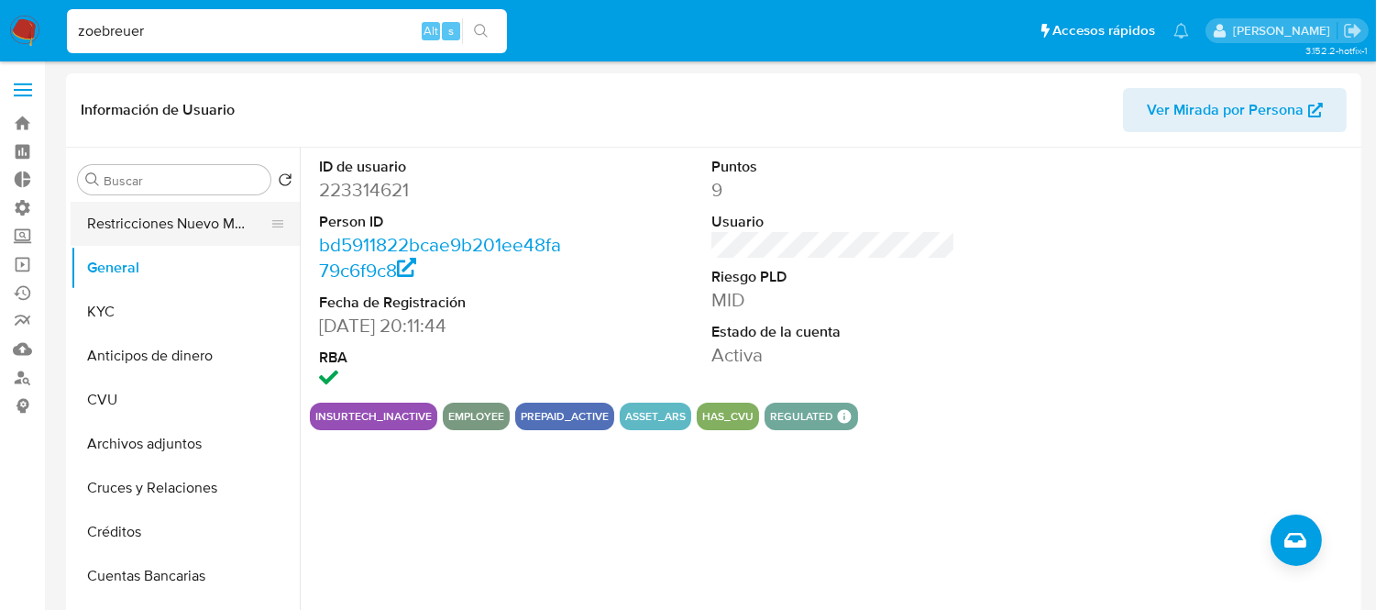
click at [163, 216] on button "Restricciones Nuevo Mundo" at bounding box center [178, 224] width 215 height 44
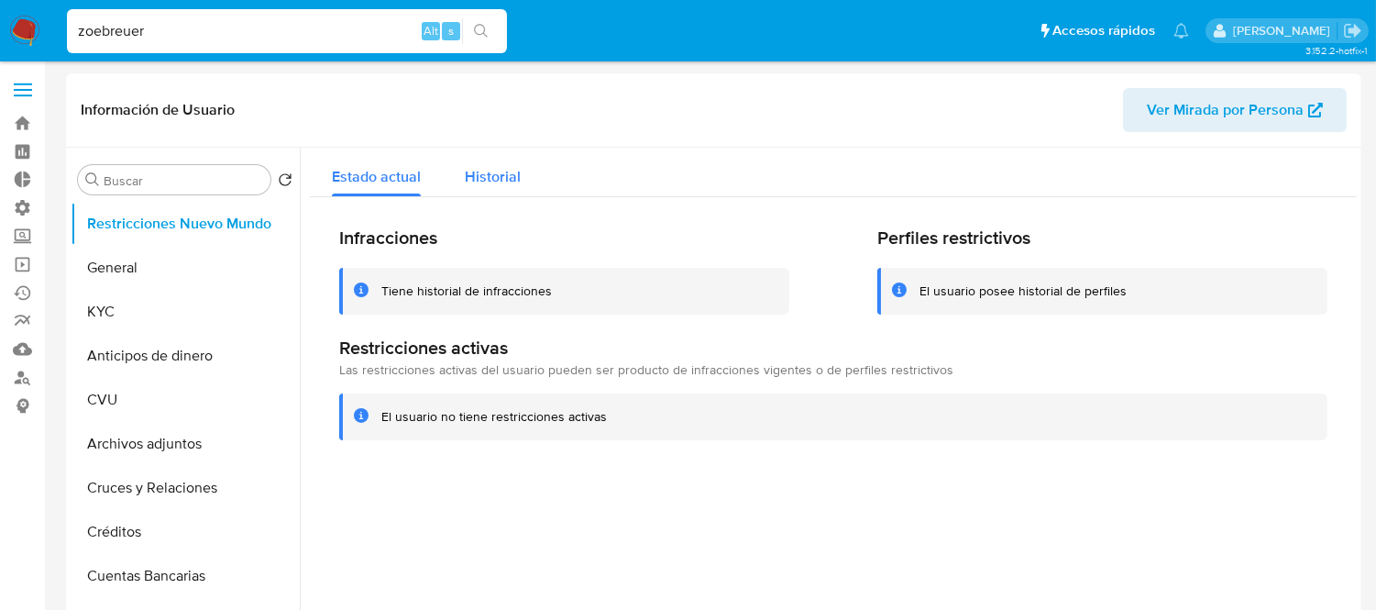
click at [497, 182] on span "Historial" at bounding box center [493, 176] width 56 height 21
